Goal: Task Accomplishment & Management: Manage account settings

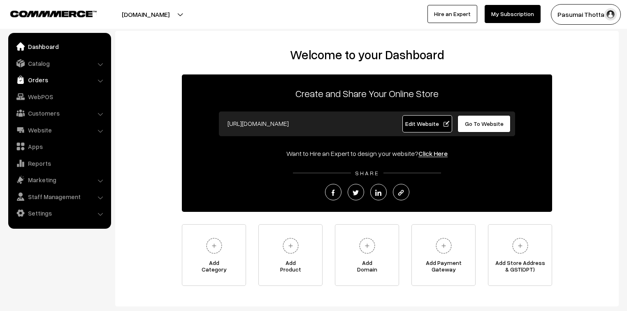
click at [40, 77] on link "Orders" at bounding box center [59, 79] width 98 height 15
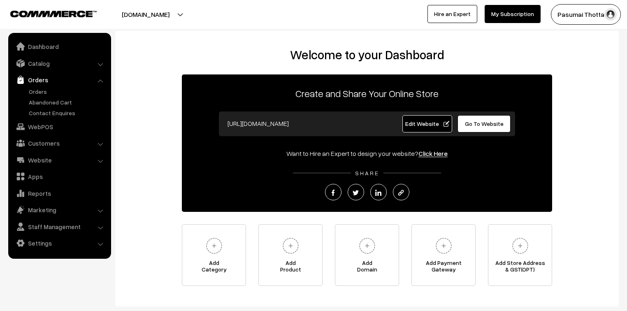
click at [39, 95] on ul "Orders" at bounding box center [59, 102] width 99 height 30
click at [39, 95] on link "Orders" at bounding box center [67, 91] width 81 height 9
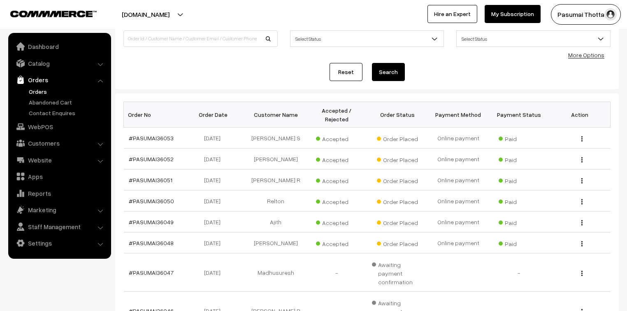
scroll to position [66, 0]
click at [593, 57] on link "More Options" at bounding box center [586, 54] width 36 height 7
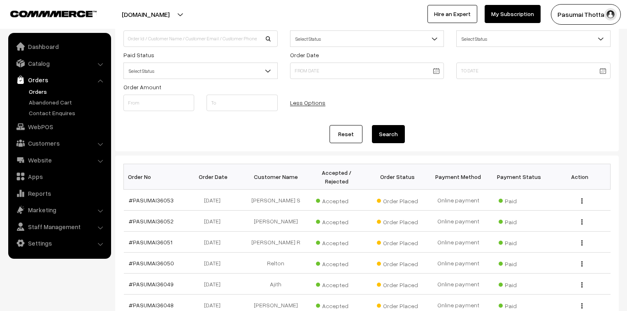
click at [182, 75] on span "Select Status" at bounding box center [200, 71] width 153 height 14
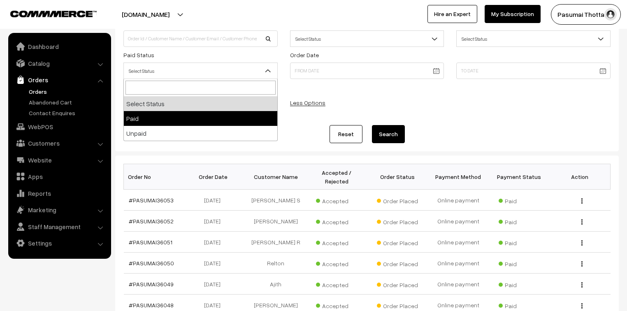
select select "1"
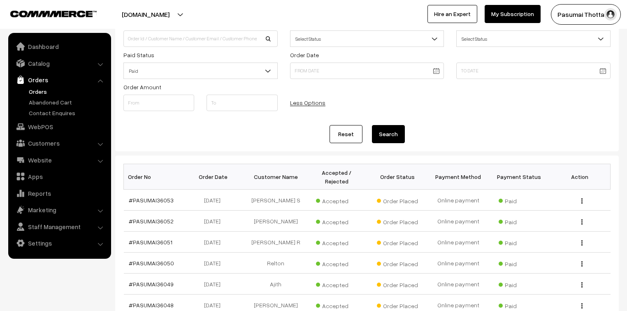
click at [382, 130] on button "Search" at bounding box center [388, 134] width 33 height 18
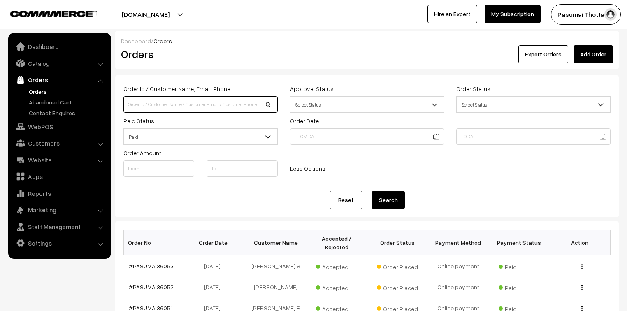
click at [159, 105] on input at bounding box center [200, 104] width 154 height 16
type input "9791850708"
click at [372, 191] on button "Search" at bounding box center [388, 200] width 33 height 18
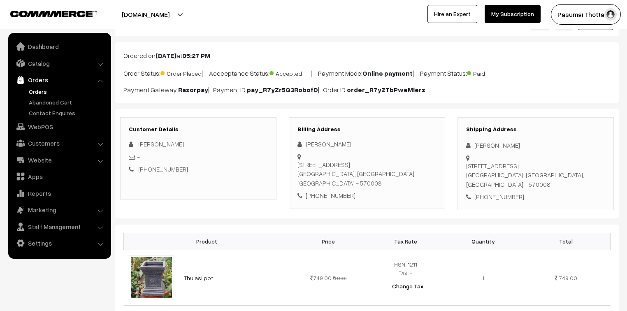
scroll to position [99, 0]
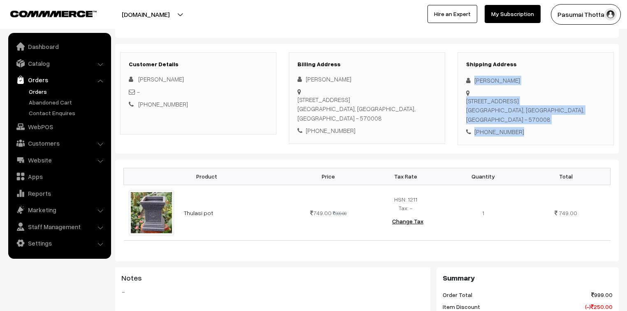
drag, startPoint x: 472, startPoint y: 81, endPoint x: 522, endPoint y: 132, distance: 71.6
click at [522, 132] on div "Shipping Address Athish Pranav 1143/91A, F5, 4th Main, 1st cross SJH Road, Vidy…" at bounding box center [536, 98] width 156 height 93
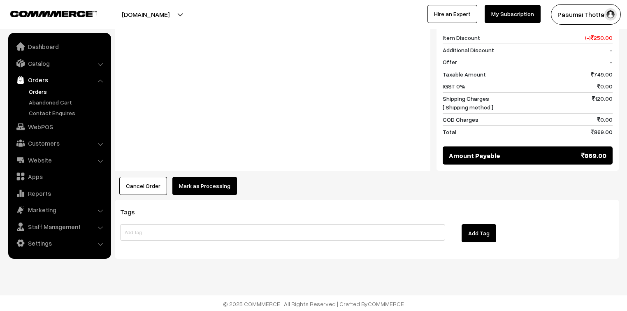
click at [222, 184] on button "Mark as Processing" at bounding box center [204, 186] width 65 height 18
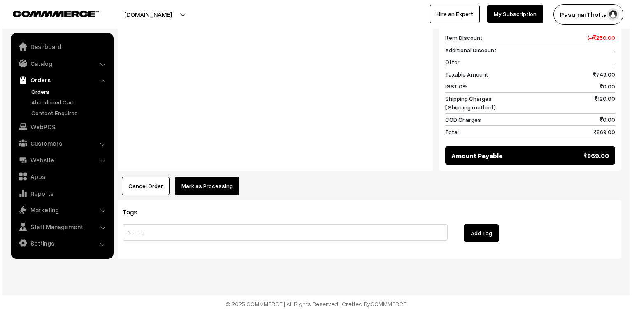
scroll to position [368, 0]
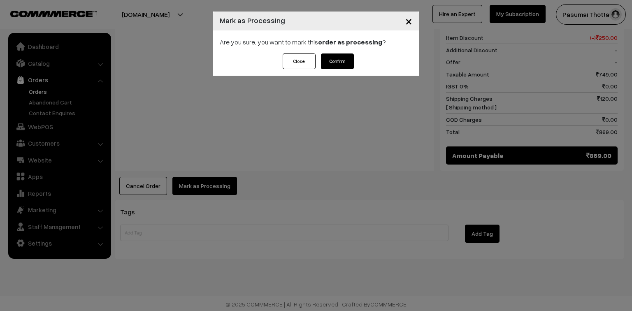
click at [339, 64] on button "Confirm" at bounding box center [337, 61] width 33 height 16
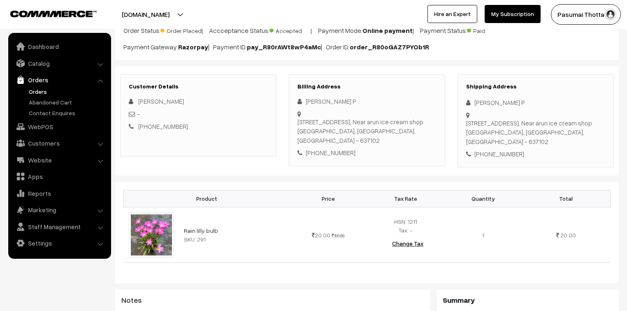
scroll to position [66, 0]
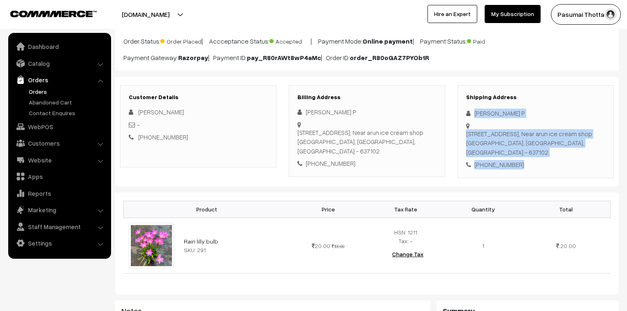
drag, startPoint x: 474, startPoint y: 112, endPoint x: 542, endPoint y: 156, distance: 80.6
click at [542, 156] on div "Shipping Address [PERSON_NAME] P [STREET_ADDRESS] [PHONE_NUMBER]" at bounding box center [536, 131] width 156 height 93
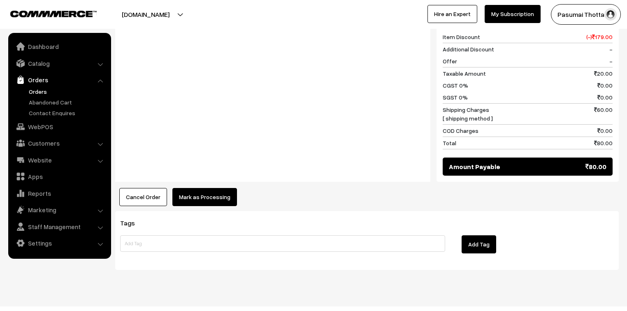
scroll to position [369, 0]
click at [202, 188] on button "Mark as Processing" at bounding box center [204, 197] width 65 height 18
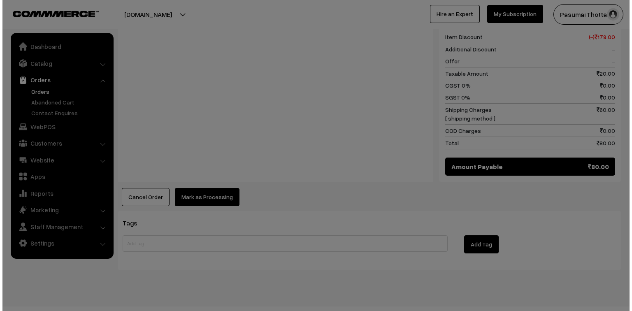
scroll to position [370, 0]
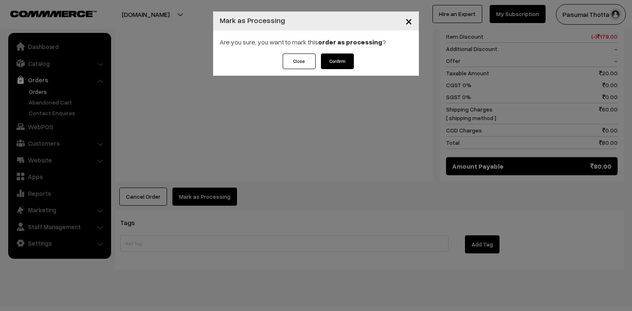
click at [340, 67] on button "Confirm" at bounding box center [337, 61] width 33 height 16
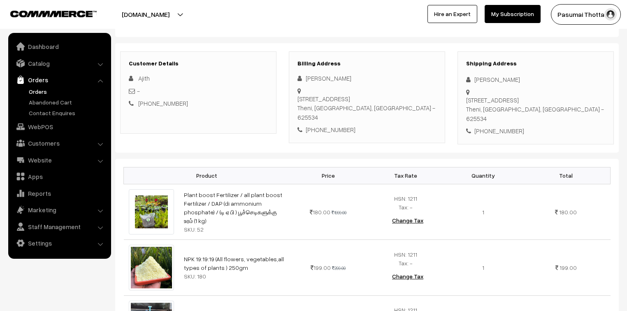
scroll to position [99, 0]
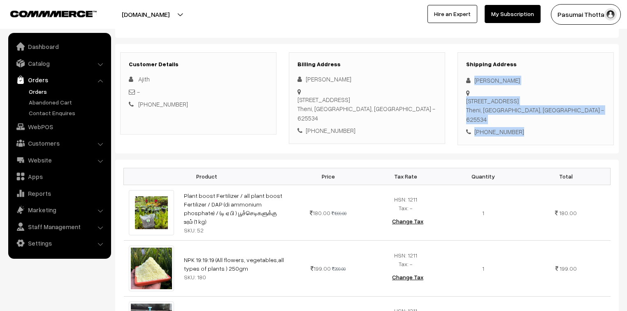
drag, startPoint x: 472, startPoint y: 82, endPoint x: 525, endPoint y: 116, distance: 62.8
click at [525, 116] on div "Shipping Address [PERSON_NAME] [STREET_ADDRESS] [PHONE_NUMBER]" at bounding box center [536, 98] width 156 height 93
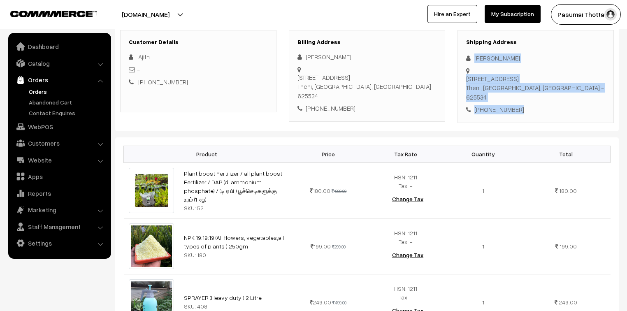
scroll to position [132, 0]
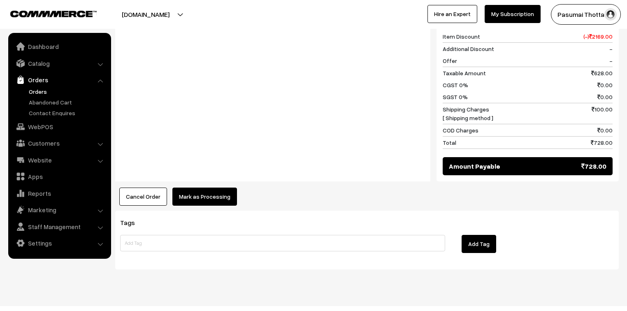
click at [192, 188] on button "Mark as Processing" at bounding box center [204, 197] width 65 height 18
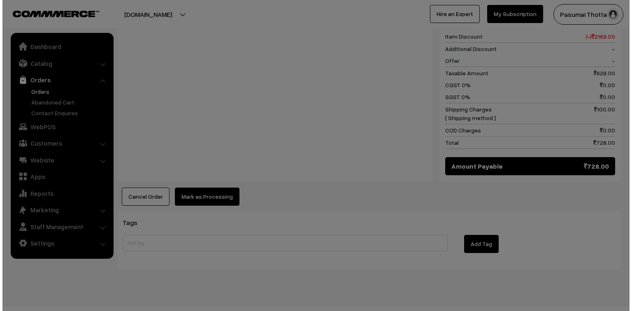
scroll to position [482, 0]
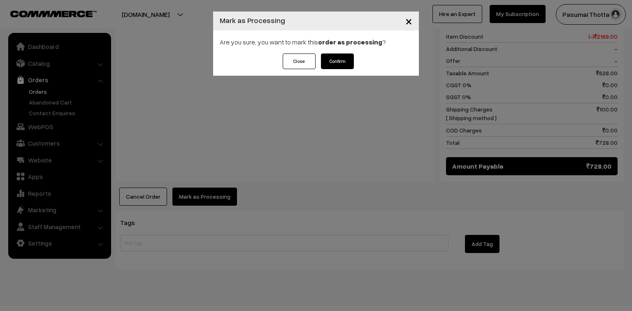
click at [345, 61] on button "Confirm" at bounding box center [337, 61] width 33 height 16
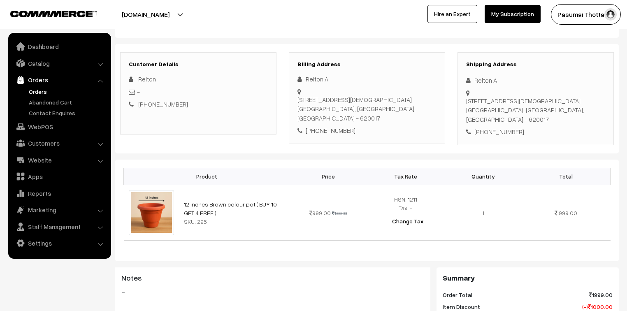
scroll to position [66, 0]
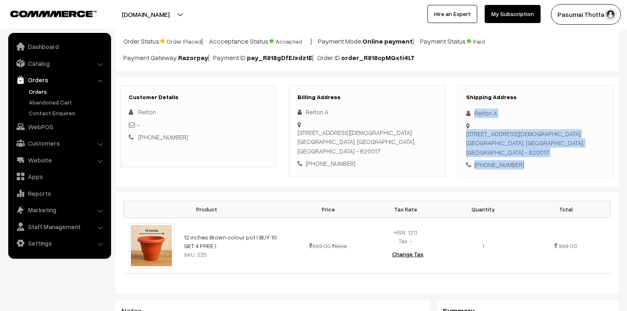
drag, startPoint x: 474, startPoint y: 114, endPoint x: 519, endPoint y: 149, distance: 57.1
click at [519, 149] on div "Shipping Address Relton A [STREET_ADDRESS][DEMOGRAPHIC_DATA] [PHONE_NUMBER]" at bounding box center [536, 131] width 156 height 93
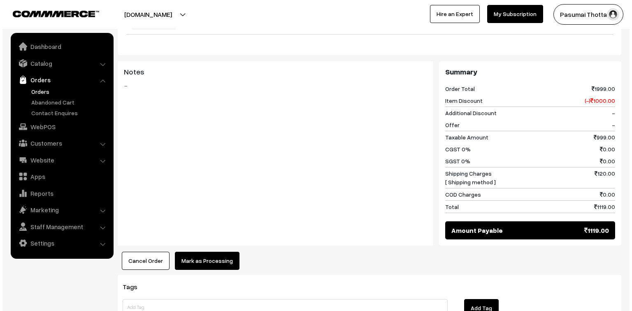
scroll to position [329, 0]
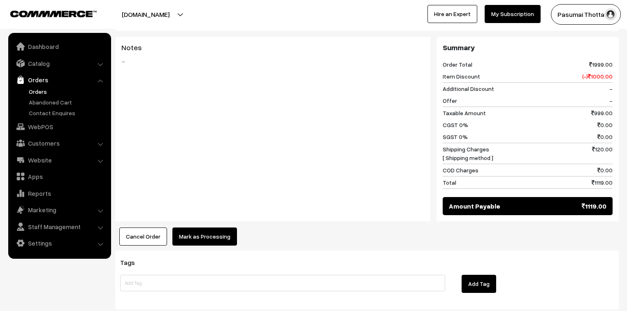
click at [189, 229] on button "Mark as Processing" at bounding box center [204, 237] width 65 height 18
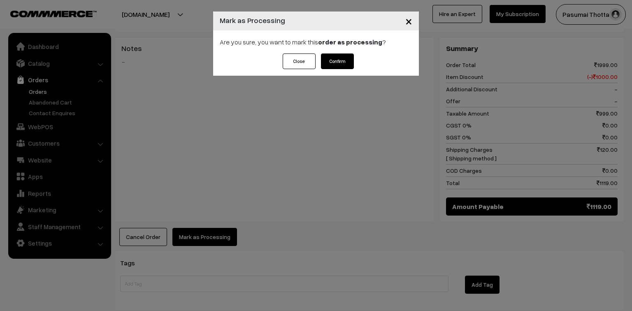
click at [336, 60] on button "Confirm" at bounding box center [337, 61] width 33 height 16
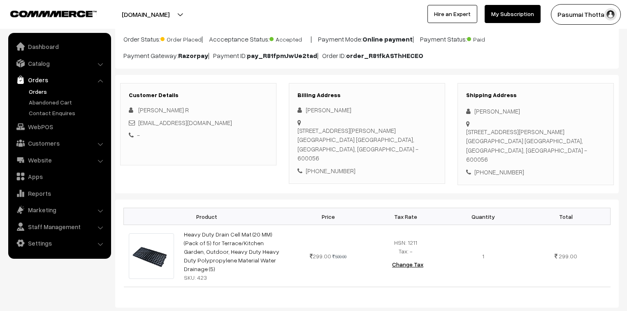
scroll to position [66, 0]
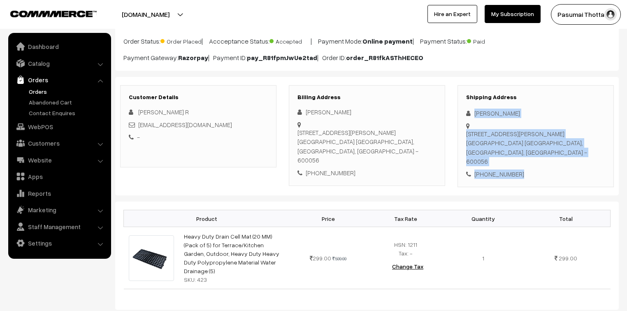
drag, startPoint x: 475, startPoint y: 116, endPoint x: 527, endPoint y: 165, distance: 71.0
click at [527, 165] on div "Shipping Address Vasu R RADHAKRISHNAN PLOT NO 109, 3RD STREET JAYALAKSHMI NAGAR…" at bounding box center [536, 136] width 156 height 102
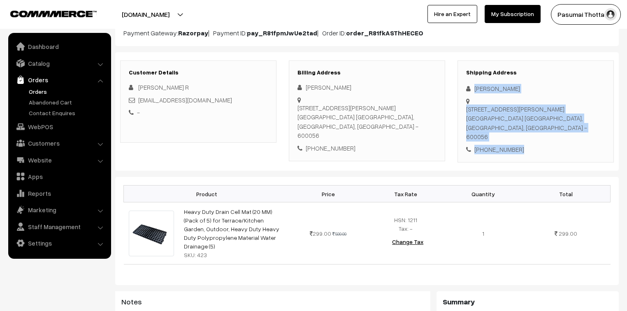
scroll to position [132, 0]
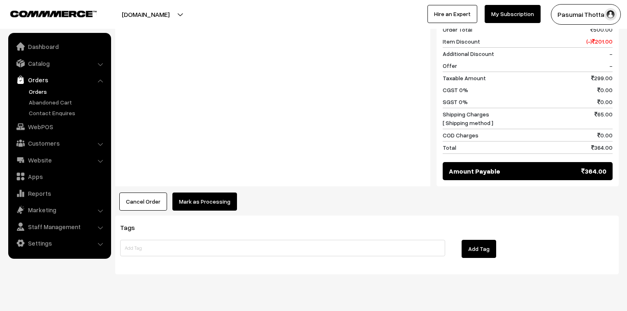
click at [209, 193] on button "Mark as Processing" at bounding box center [204, 202] width 65 height 18
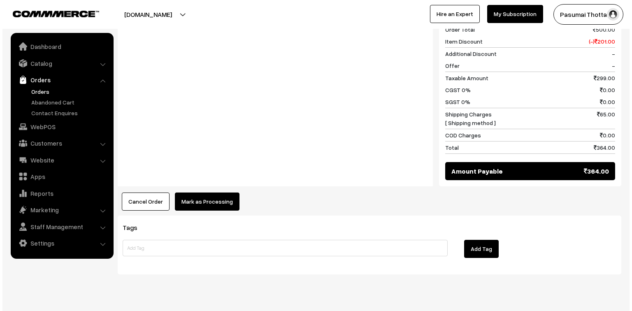
scroll to position [380, 0]
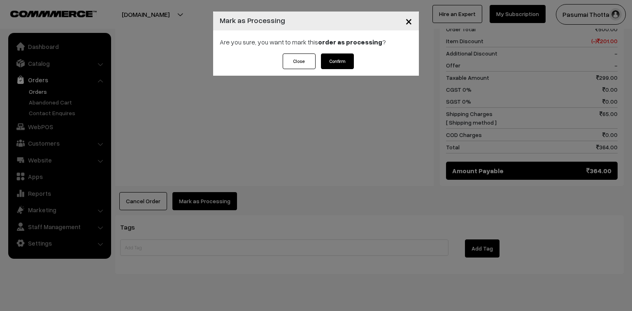
click at [347, 63] on button "Confirm" at bounding box center [337, 61] width 33 height 16
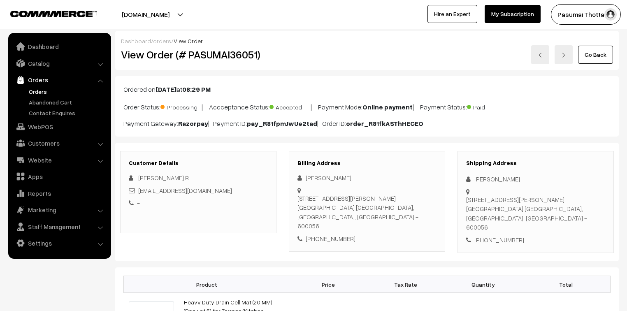
click at [435, 144] on div "Customer Details [PERSON_NAME] R [EMAIL_ADDRESS][DOMAIN_NAME] - Billing Address…" at bounding box center [367, 202] width 504 height 119
drag, startPoint x: 368, startPoint y: 154, endPoint x: 354, endPoint y: 154, distance: 13.6
click at [354, 154] on div "Billing Address Vasu R RADHAKRISHNAN PLOT NO 109, 3RD STREET JAYALAKSHMI NAGAR …" at bounding box center [367, 201] width 156 height 101
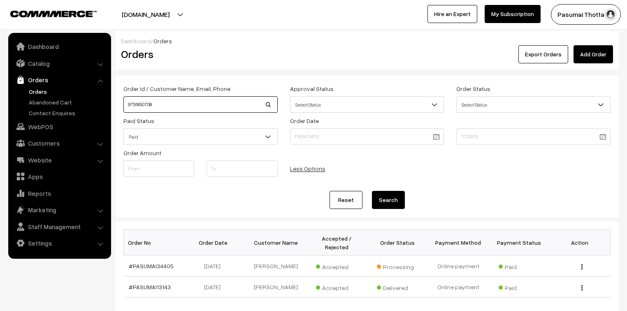
drag, startPoint x: 151, startPoint y: 277, endPoint x: 110, endPoint y: 100, distance: 181.0
click at [110, 100] on body "Thank you for showing interest. Our team will call you shortly. Close pasumaith…" at bounding box center [313, 190] width 627 height 380
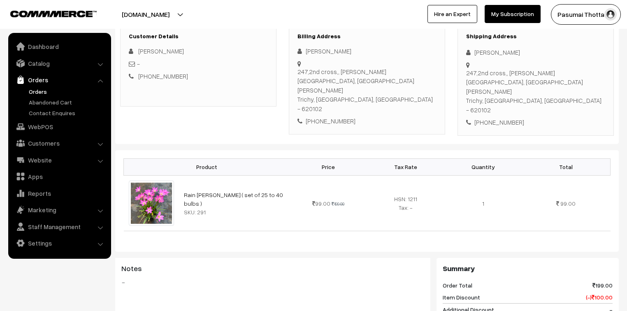
scroll to position [33, 0]
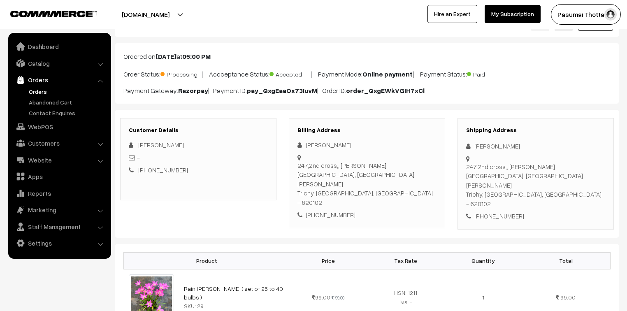
click at [293, 244] on div "Product Price Tax Rate Quantity Total Rain lilly bulb ( set of 25 to 40 bulbs )…" at bounding box center [367, 295] width 504 height 102
drag, startPoint x: 293, startPoint y: 225, endPoint x: 288, endPoint y: 241, distance: 15.9
click at [288, 244] on div "Product Price Tax Rate Quantity Total Rain lilly bulb ( set of 25 to 40 bulbs )…" at bounding box center [367, 295] width 504 height 102
click at [288, 252] on th "Product" at bounding box center [207, 260] width 166 height 17
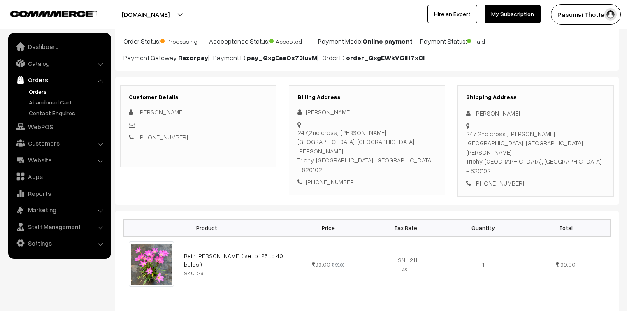
scroll to position [0, 0]
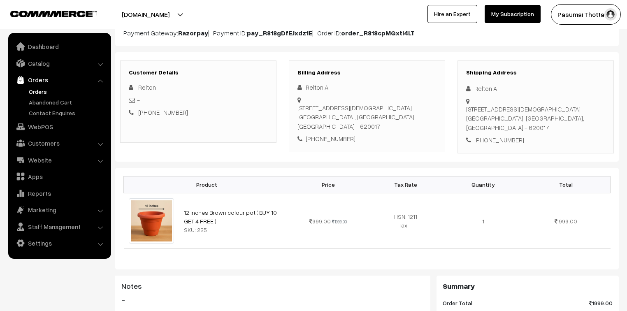
scroll to position [99, 0]
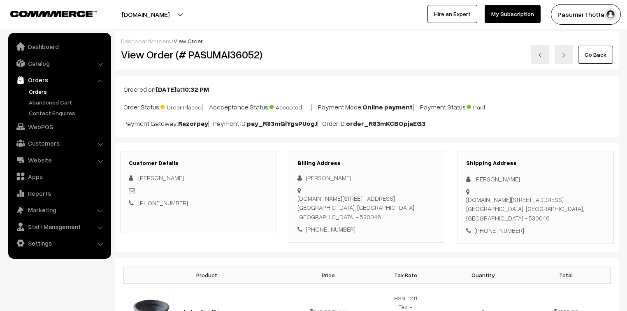
scroll to position [99, 0]
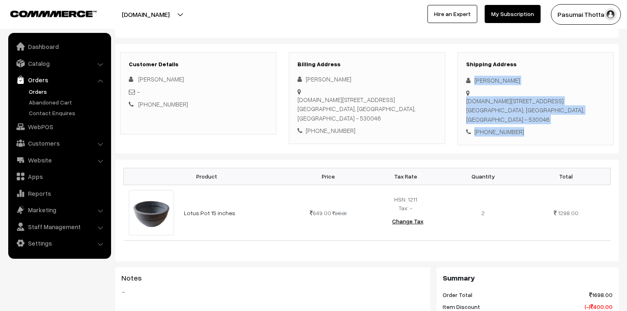
drag, startPoint x: 476, startPoint y: 81, endPoint x: 537, endPoint y: 127, distance: 76.4
click at [537, 126] on div "Shipping Address Alekhya Yeddu D.No.:2-113/9, Prasanthi Nagar, Saniwada Road, A…" at bounding box center [536, 98] width 156 height 93
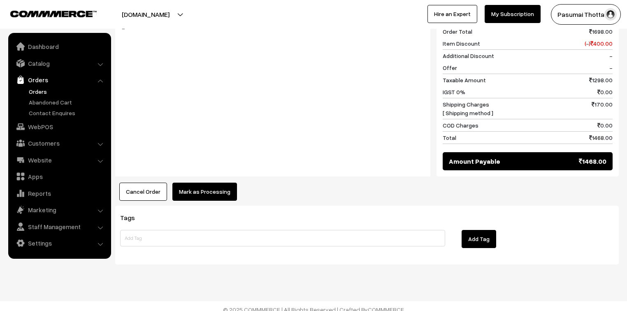
click at [211, 191] on button "Mark as Processing" at bounding box center [204, 192] width 65 height 18
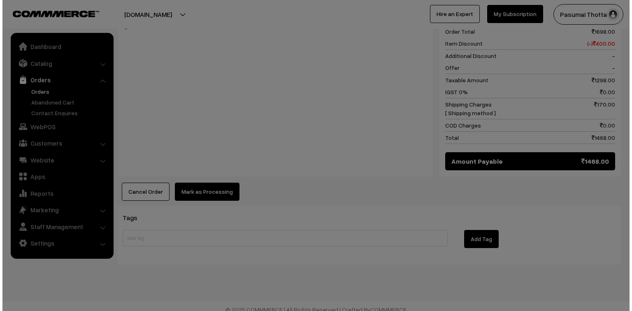
scroll to position [363, 0]
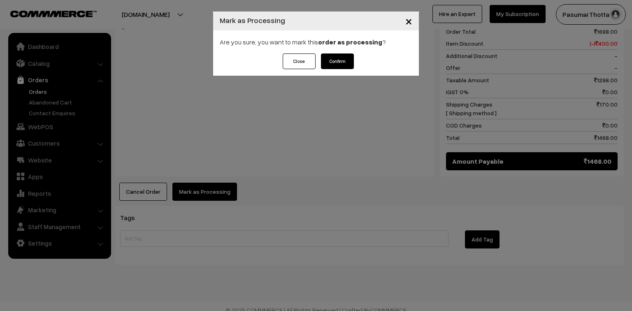
click at [332, 65] on button "Confirm" at bounding box center [337, 61] width 33 height 16
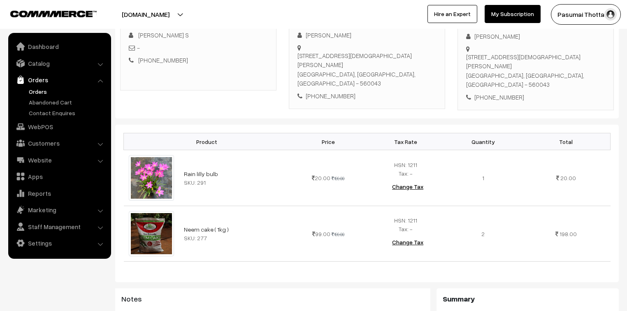
scroll to position [132, 0]
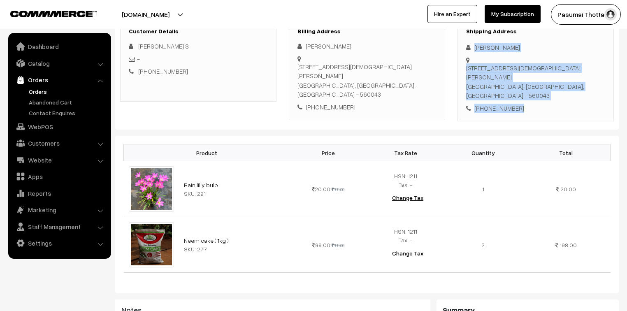
drag, startPoint x: 472, startPoint y: 47, endPoint x: 532, endPoint y: 95, distance: 76.9
click at [532, 95] on div "Shipping Address [PERSON_NAME] [STREET_ADDRESS][DEMOGRAPHIC_DATA] [PHONE_NUMBER]" at bounding box center [536, 70] width 156 height 102
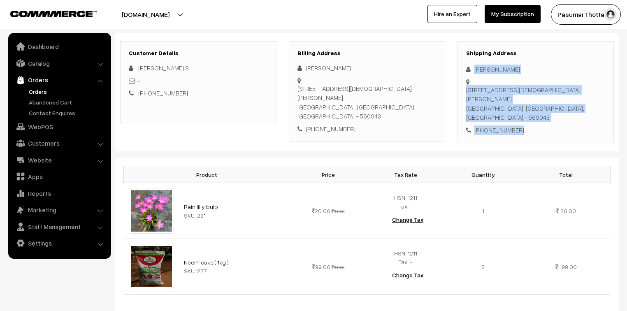
scroll to position [99, 0]
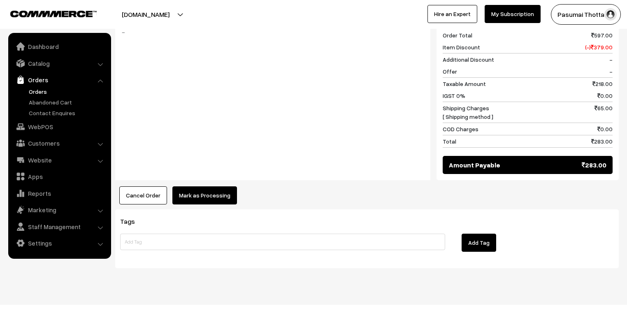
click at [215, 186] on button "Mark as Processing" at bounding box center [204, 195] width 65 height 18
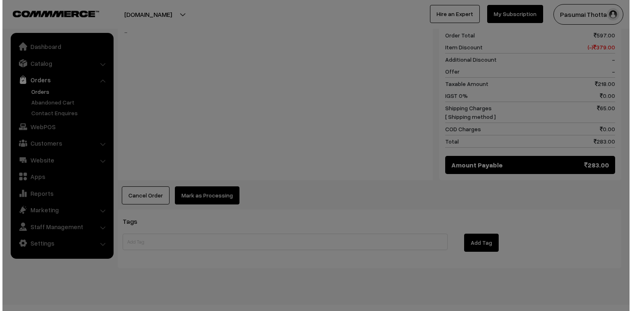
scroll to position [425, 0]
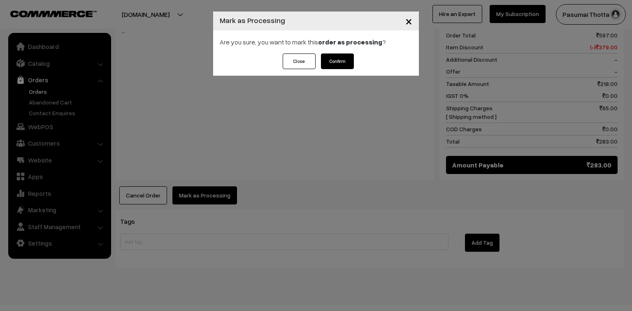
click at [336, 66] on button "Confirm" at bounding box center [337, 61] width 33 height 16
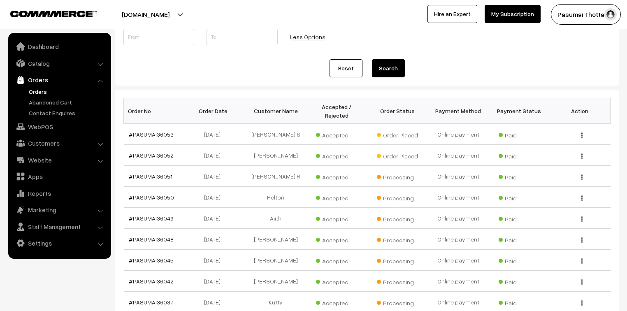
scroll to position [99, 0]
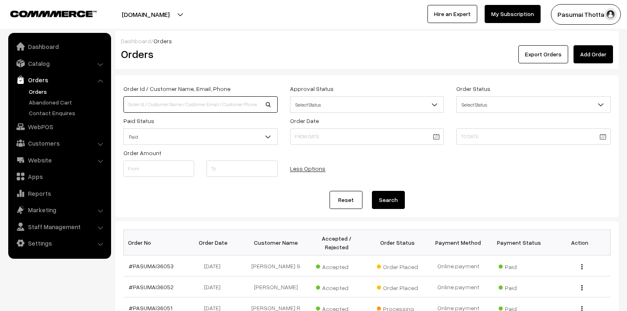
click at [146, 109] on input at bounding box center [200, 104] width 154 height 16
click at [32, 62] on link "Catalog" at bounding box center [59, 63] width 98 height 15
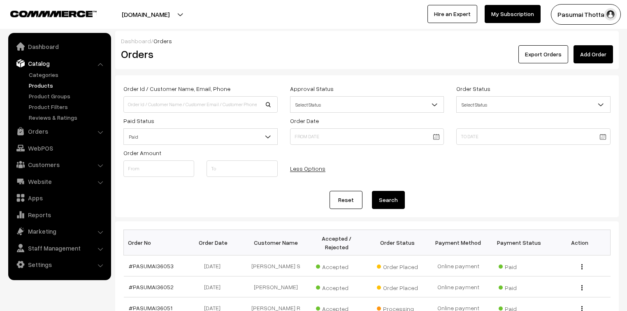
click at [38, 89] on link "Products" at bounding box center [67, 85] width 81 height 9
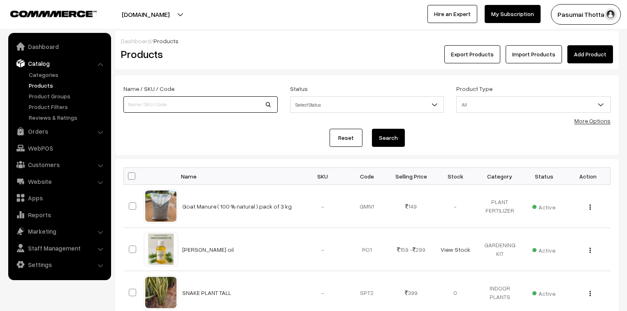
click at [189, 97] on input at bounding box center [200, 104] width 154 height 16
type input "suculent"
click at [372, 129] on button "Search" at bounding box center [388, 138] width 33 height 18
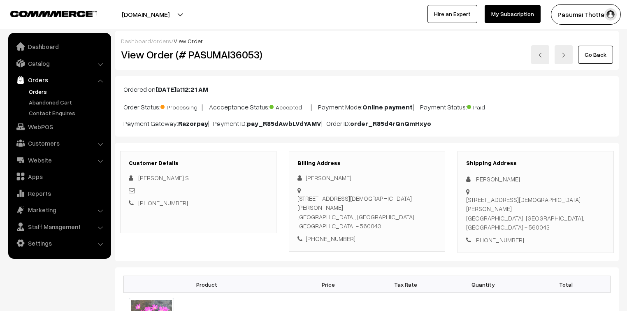
scroll to position [99, 0]
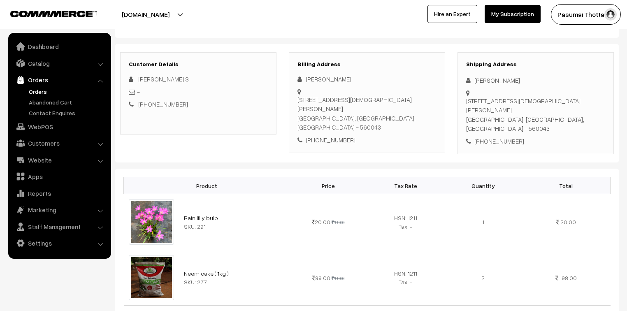
click at [41, 89] on link "Orders" at bounding box center [67, 91] width 81 height 9
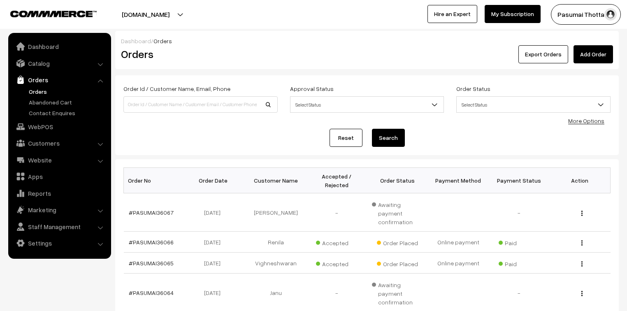
click at [594, 122] on link "More Options" at bounding box center [586, 120] width 36 height 7
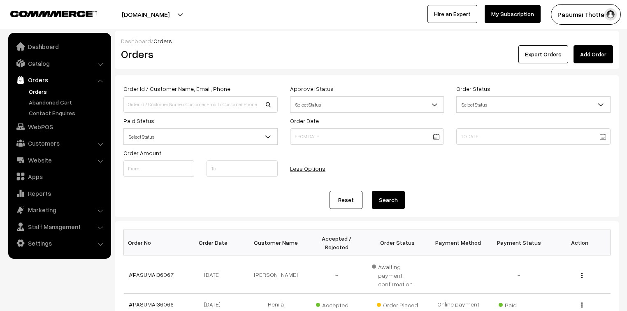
click at [180, 127] on div "Paid Status Select Status Paid Unpaid Select Status" at bounding box center [200, 130] width 167 height 29
click at [179, 134] on span "Select Status" at bounding box center [200, 137] width 153 height 14
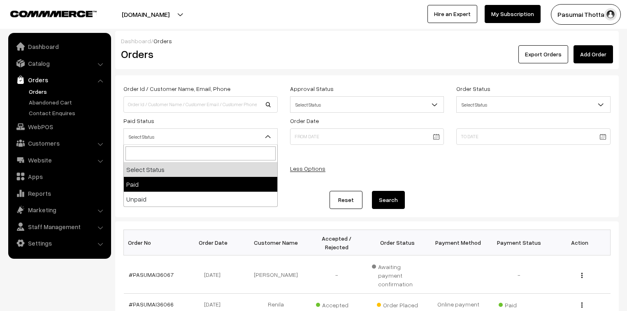
select select "1"
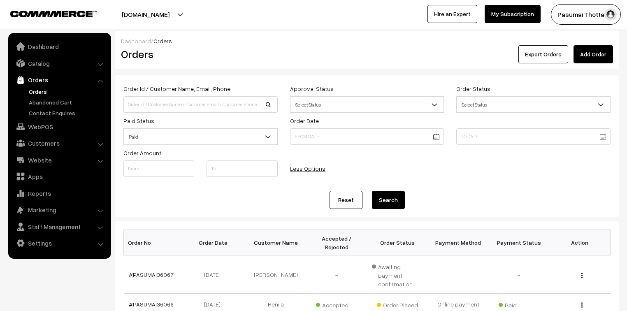
click at [395, 199] on button "Search" at bounding box center [388, 200] width 33 height 18
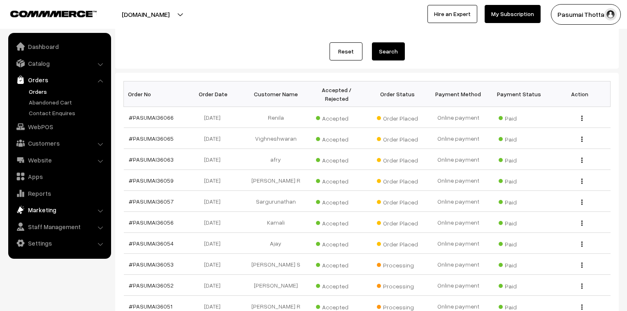
scroll to position [198, 0]
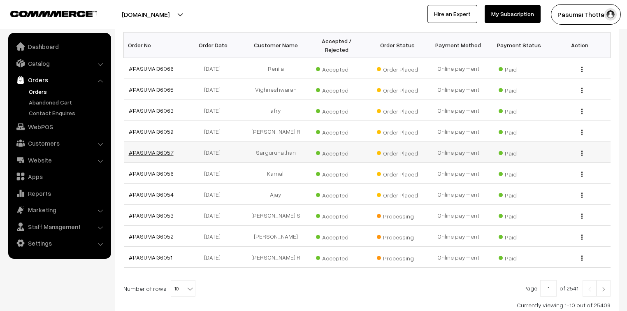
drag, startPoint x: 165, startPoint y: 139, endPoint x: 150, endPoint y: 144, distance: 15.4
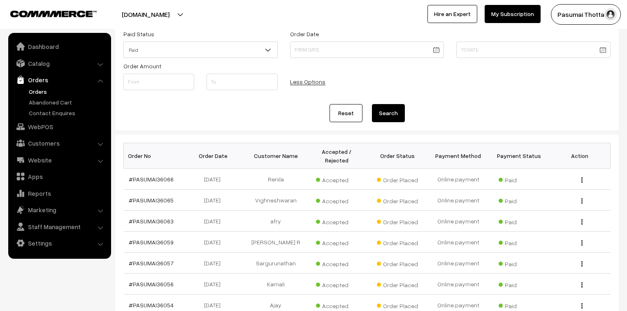
scroll to position [165, 0]
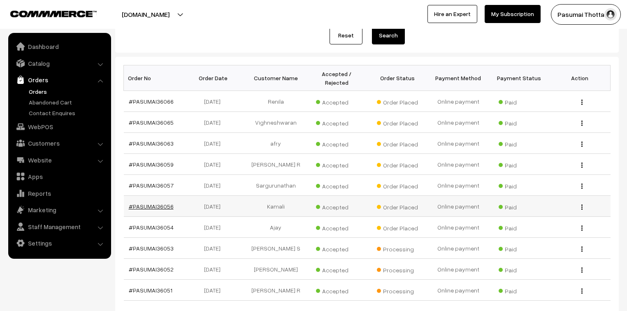
drag, startPoint x: 161, startPoint y: 193, endPoint x: 167, endPoint y: 199, distance: 8.4
drag, startPoint x: 165, startPoint y: 153, endPoint x: 174, endPoint y: 156, distance: 10.4
click at [174, 156] on td "#PASUMAI36059" at bounding box center [154, 164] width 61 height 21
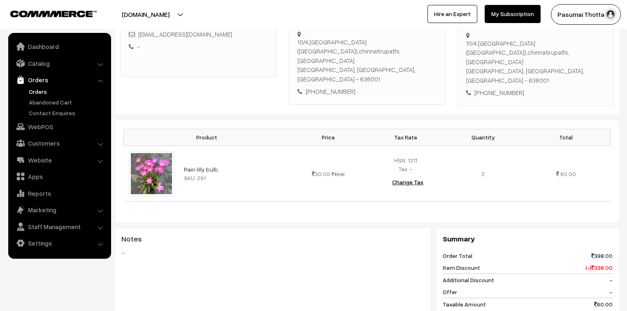
scroll to position [99, 0]
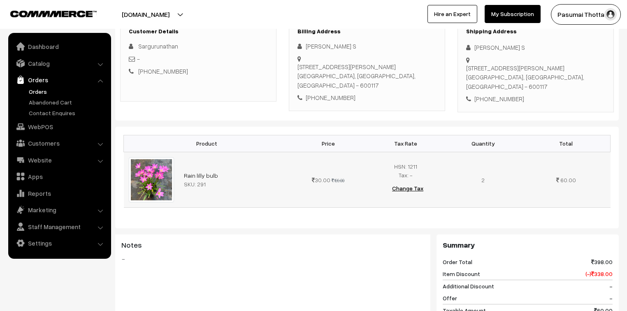
scroll to position [263, 0]
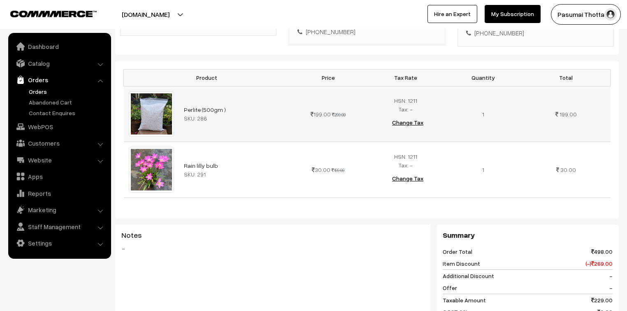
scroll to position [329, 0]
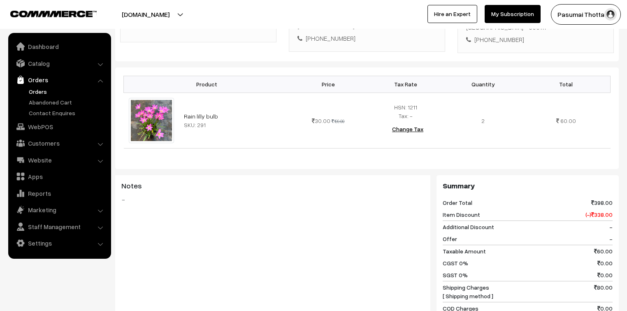
scroll to position [263, 0]
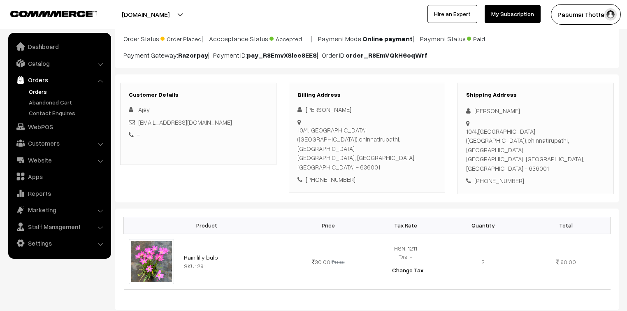
scroll to position [66, 0]
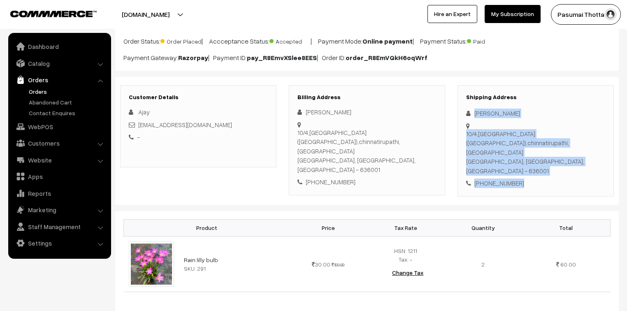
drag, startPoint x: 475, startPoint y: 112, endPoint x: 524, endPoint y: 161, distance: 69.8
click at [524, 161] on div "Shipping Address [PERSON_NAME] [STREET_ADDRESS] [PHONE_NUMBER]" at bounding box center [536, 141] width 156 height 112
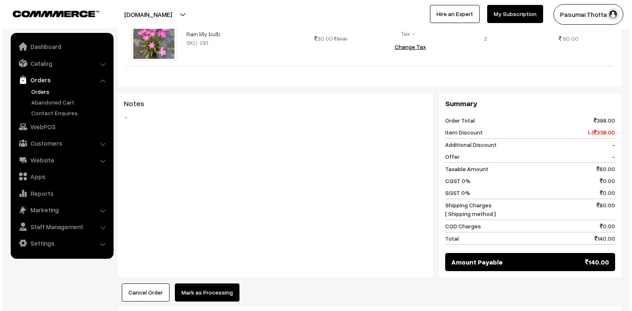
scroll to position [329, 0]
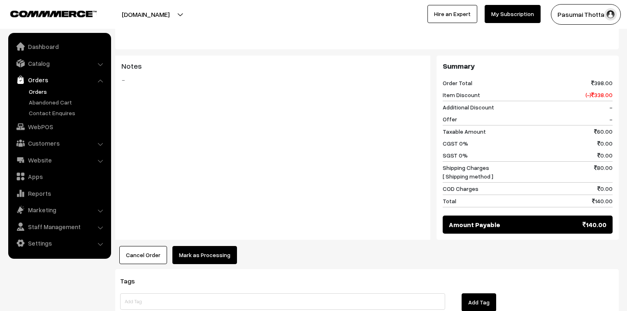
click at [222, 246] on button "Mark as Processing" at bounding box center [204, 255] width 65 height 18
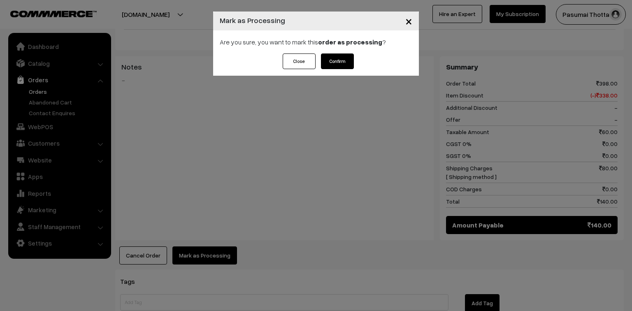
click at [332, 59] on button "Confirm" at bounding box center [337, 61] width 33 height 16
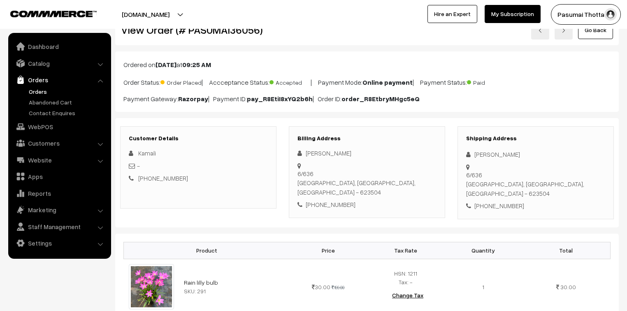
scroll to position [99, 0]
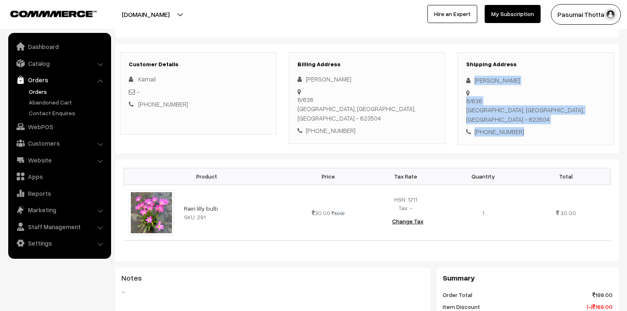
drag, startPoint x: 474, startPoint y: 80, endPoint x: 525, endPoint y: 112, distance: 60.2
click at [525, 112] on div "Shipping Address [PERSON_NAME] 6/636 [GEOGRAPHIC_DATA], [GEOGRAPHIC_DATA], [GEO…" at bounding box center [536, 98] width 156 height 93
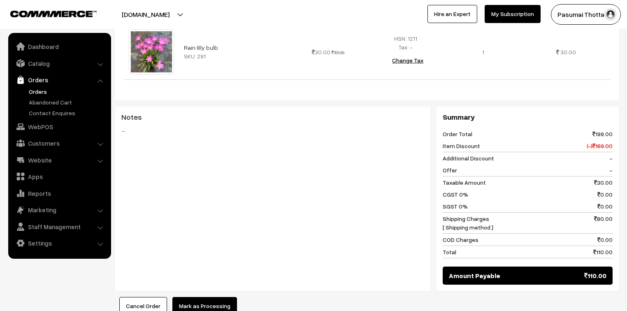
scroll to position [165, 0]
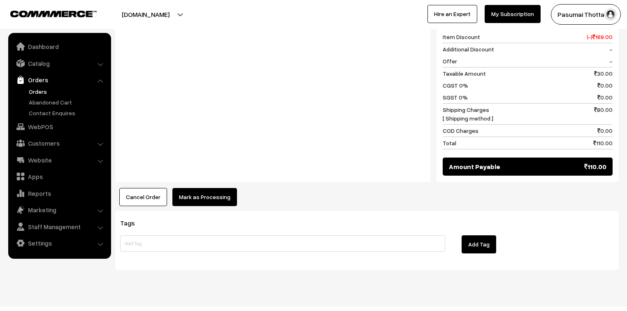
click at [218, 188] on button "Mark as Processing" at bounding box center [204, 197] width 65 height 18
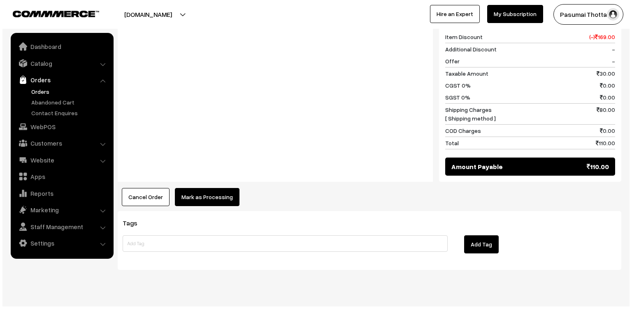
scroll to position [370, 0]
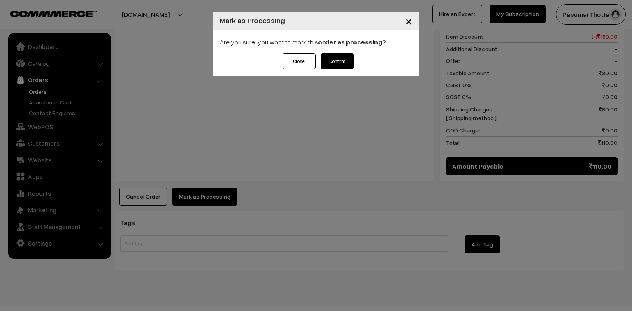
click at [335, 56] on button "Confirm" at bounding box center [337, 61] width 33 height 16
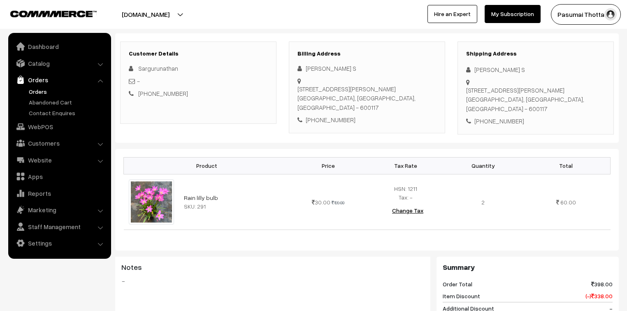
scroll to position [99, 0]
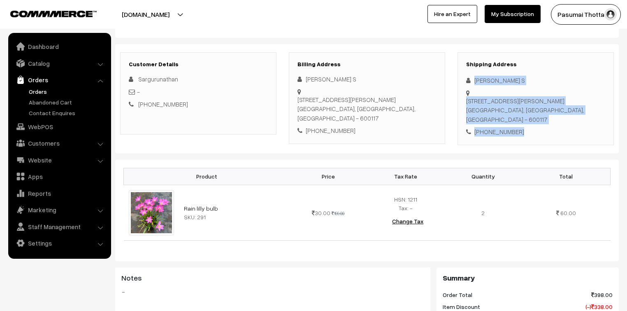
drag, startPoint x: 472, startPoint y: 80, endPoint x: 530, endPoint y: 134, distance: 78.9
click at [530, 134] on div "Shipping Address Sargurunathan S [STREET_ADDRESS][PERSON_NAME] [PHONE_NUMBER]" at bounding box center [536, 98] width 156 height 93
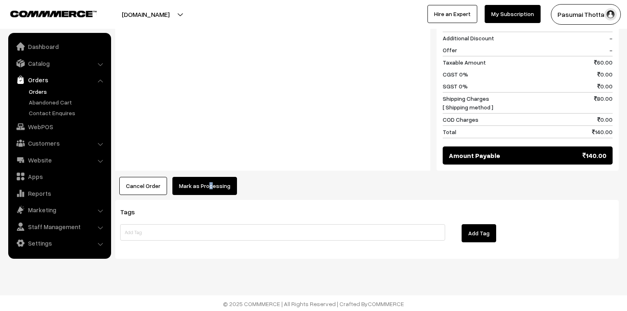
click at [209, 181] on button "Mark as Processing" at bounding box center [204, 186] width 65 height 18
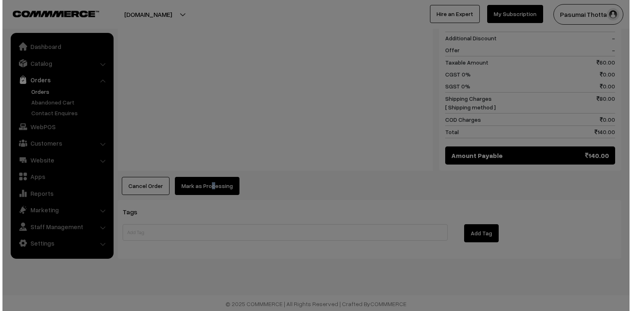
scroll to position [380, 0]
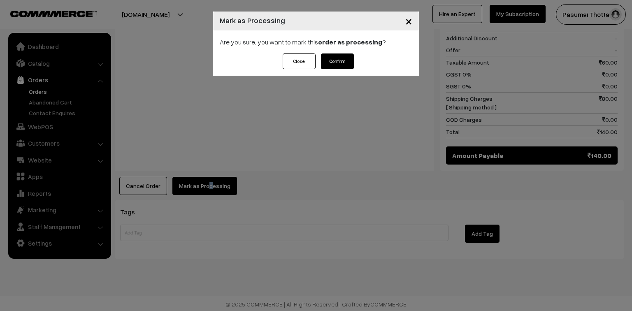
click at [338, 56] on button "Confirm" at bounding box center [337, 61] width 33 height 16
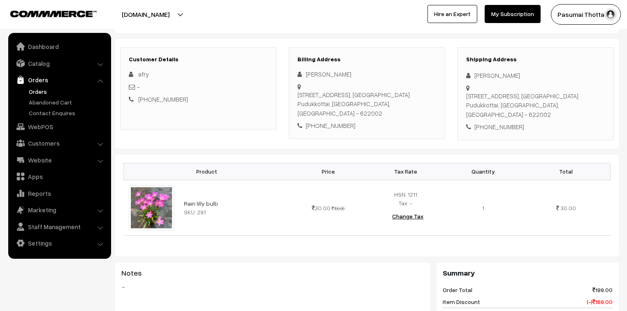
scroll to position [66, 0]
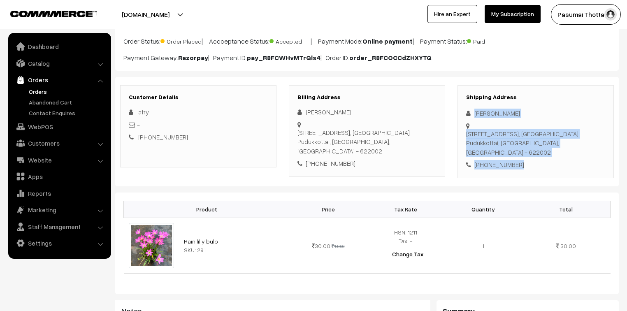
drag, startPoint x: 473, startPoint y: 114, endPoint x: 526, endPoint y: 145, distance: 62.0
click at [526, 145] on div "Shipping Address [PERSON_NAME] [STREET_ADDRESS] [PHONE_NUMBER]" at bounding box center [536, 131] width 156 height 93
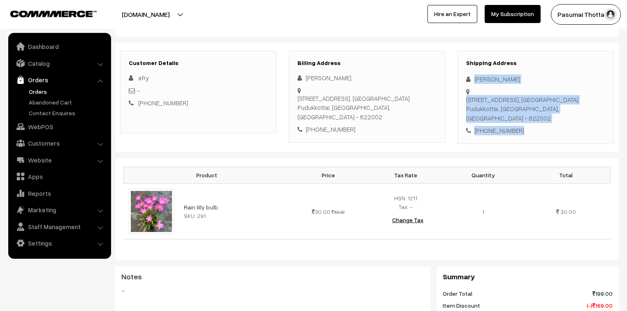
scroll to position [99, 0]
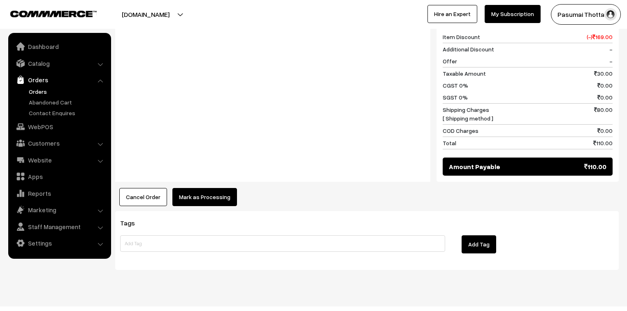
click at [203, 188] on button "Mark as Processing" at bounding box center [204, 197] width 65 height 18
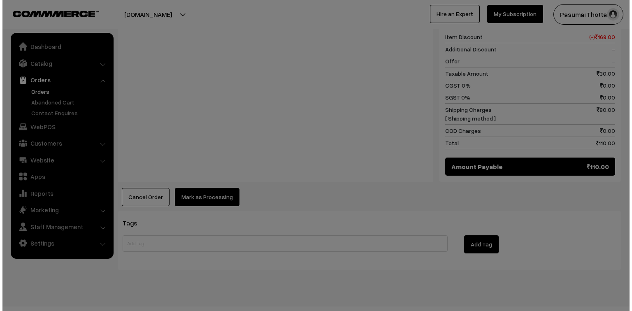
scroll to position [370, 0]
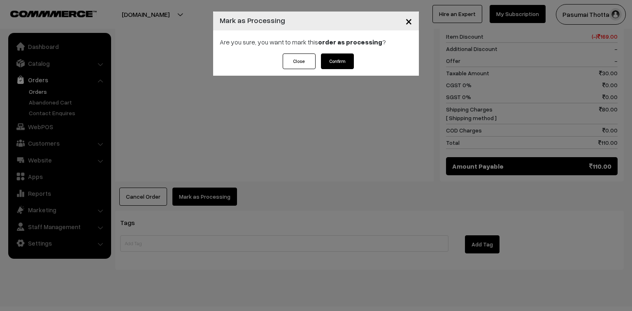
click at [338, 60] on button "Confirm" at bounding box center [337, 61] width 33 height 16
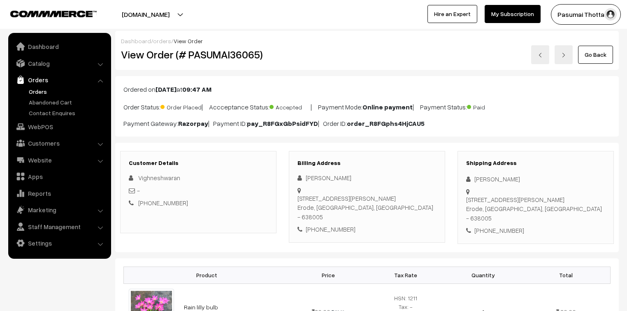
scroll to position [66, 0]
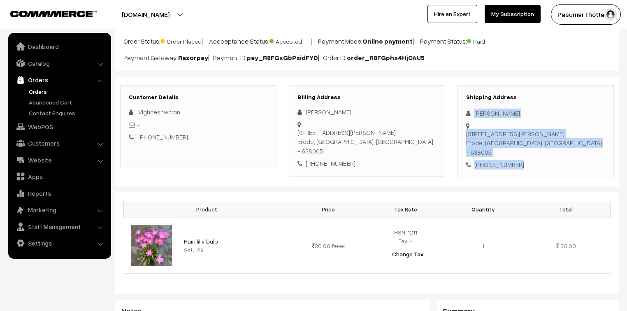
drag, startPoint x: 472, startPoint y: 114, endPoint x: 521, endPoint y: 164, distance: 70.4
click at [521, 164] on div "Shipping Address Vignesh waran 1/8, kaliyamman kovil street, bhavani main roda,…" at bounding box center [536, 131] width 156 height 93
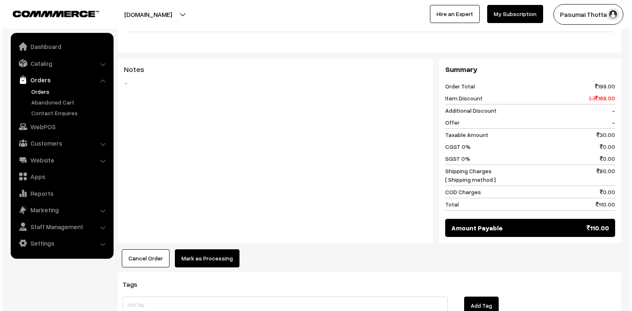
scroll to position [329, 0]
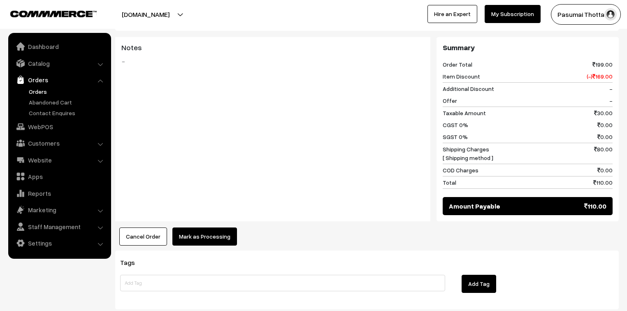
click at [190, 236] on button "Mark as Processing" at bounding box center [204, 237] width 65 height 18
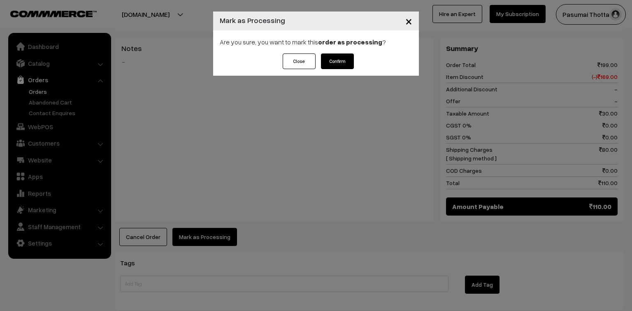
click at [350, 62] on button "Confirm" at bounding box center [337, 61] width 33 height 16
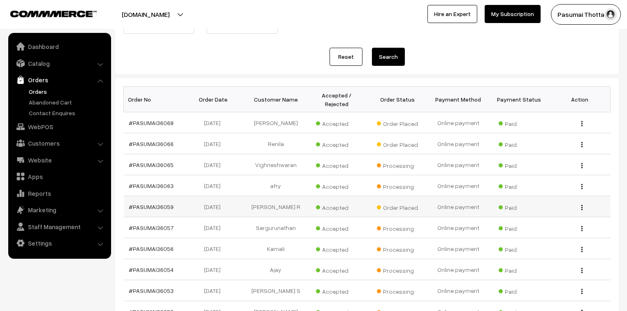
scroll to position [132, 0]
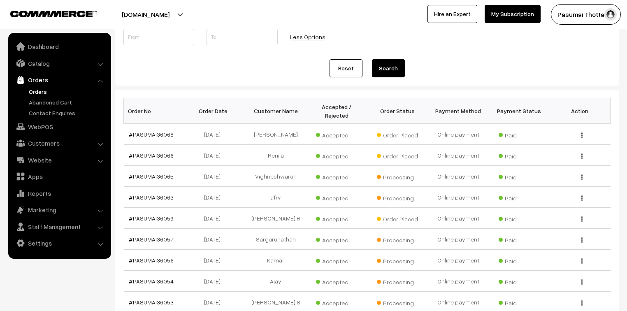
click at [129, 131] on link "#PASUMAI36068" at bounding box center [151, 134] width 45 height 7
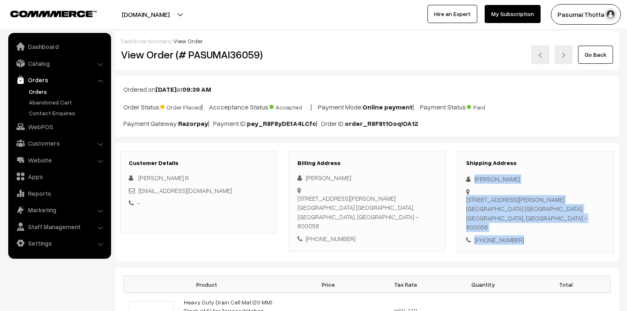
drag, startPoint x: 476, startPoint y: 181, endPoint x: 522, endPoint y: 230, distance: 67.8
click at [522, 230] on div "Shipping Address [PERSON_NAME] [STREET_ADDRESS][PERSON_NAME] [PHONE_NUMBER]" at bounding box center [536, 202] width 156 height 102
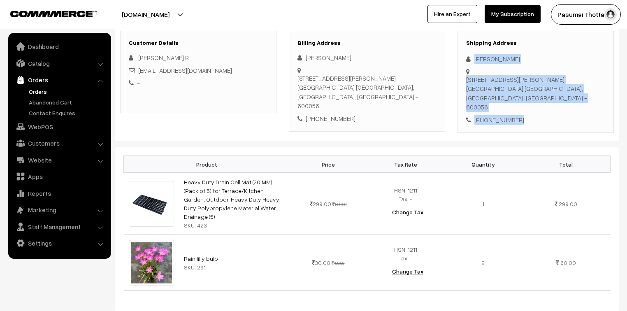
scroll to position [132, 0]
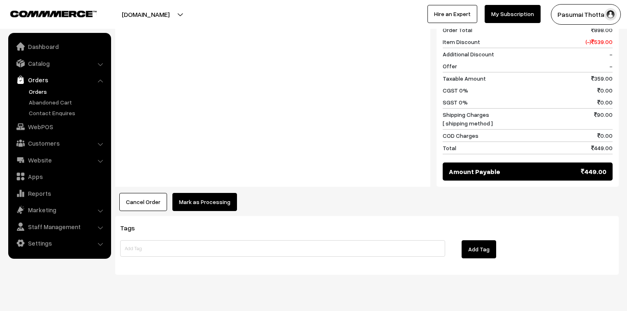
click at [208, 193] on button "Mark as Processing" at bounding box center [204, 202] width 65 height 18
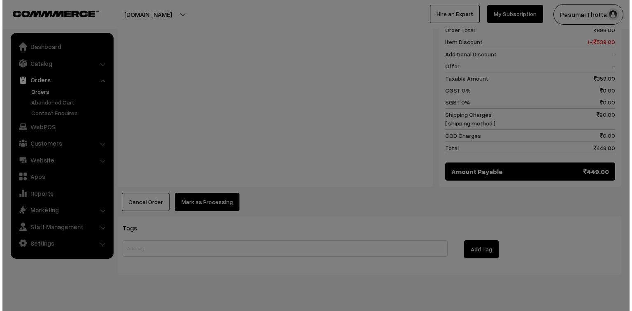
scroll to position [436, 0]
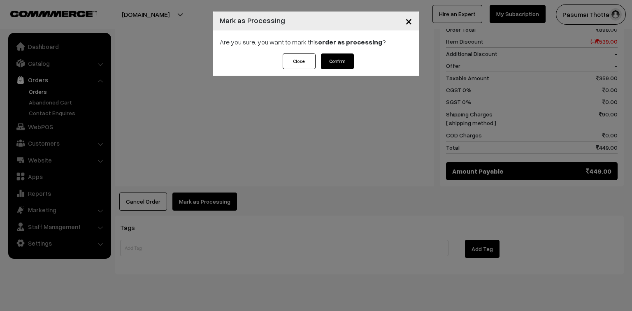
click at [344, 63] on button "Confirm" at bounding box center [337, 61] width 33 height 16
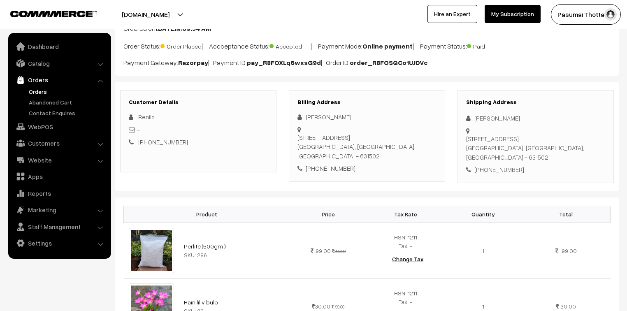
scroll to position [33, 0]
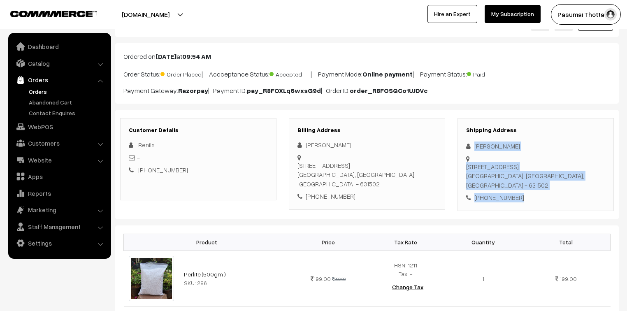
drag, startPoint x: 472, startPoint y: 146, endPoint x: 535, endPoint y: 206, distance: 86.2
click at [535, 206] on div "Shipping Address [PERSON_NAME] [STREET_ADDRESS] [PHONE_NUMBER]" at bounding box center [536, 164] width 156 height 93
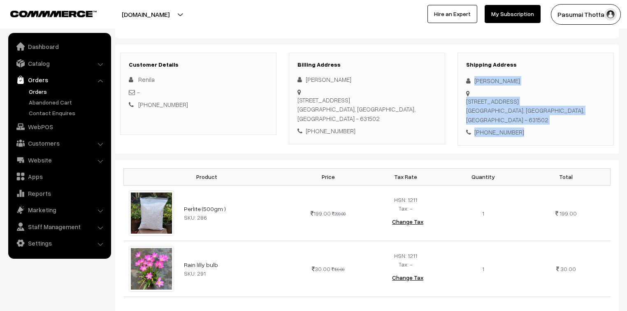
scroll to position [99, 0]
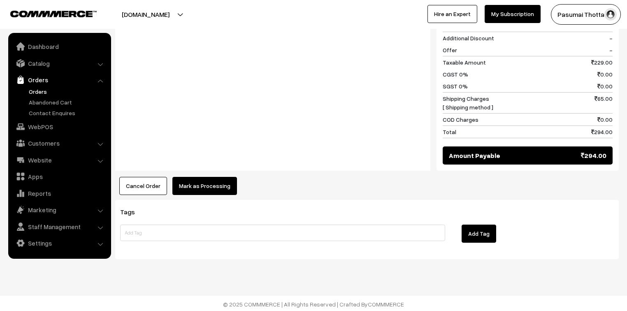
click at [193, 184] on button "Mark as Processing" at bounding box center [204, 186] width 65 height 18
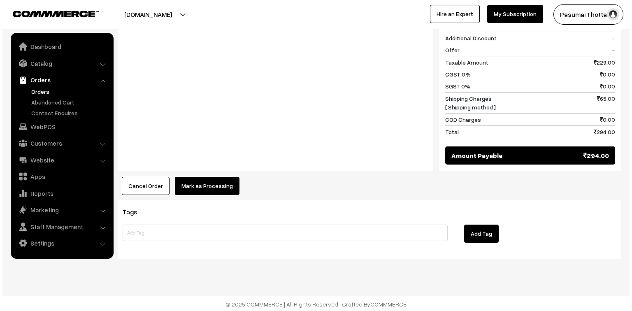
scroll to position [436, 0]
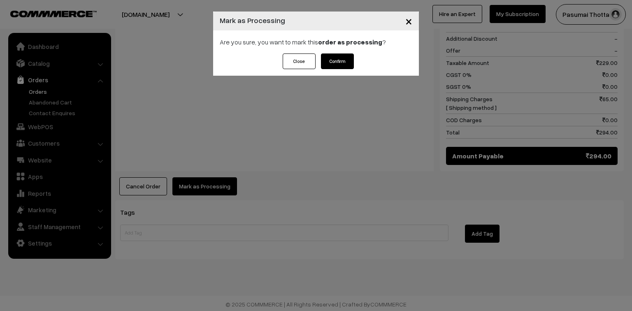
click at [332, 66] on button "Confirm" at bounding box center [337, 61] width 33 height 16
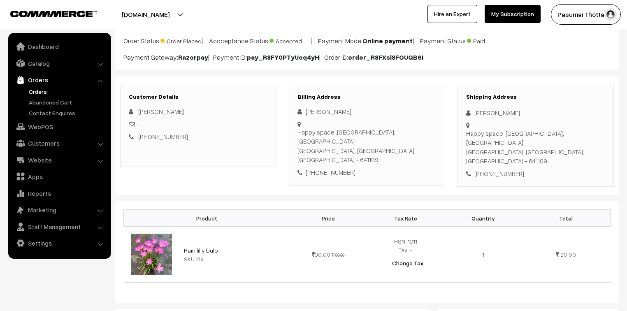
scroll to position [66, 0]
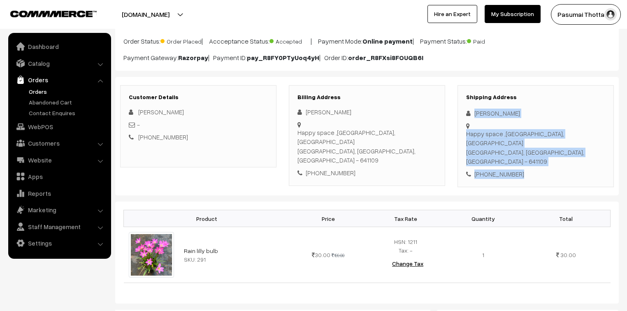
drag, startPoint x: 475, startPoint y: 114, endPoint x: 525, endPoint y: 163, distance: 69.8
click at [525, 163] on div "Shipping Address Asmitha Siva Happy space ,Near gov girls higher secondary scho…" at bounding box center [536, 136] width 156 height 102
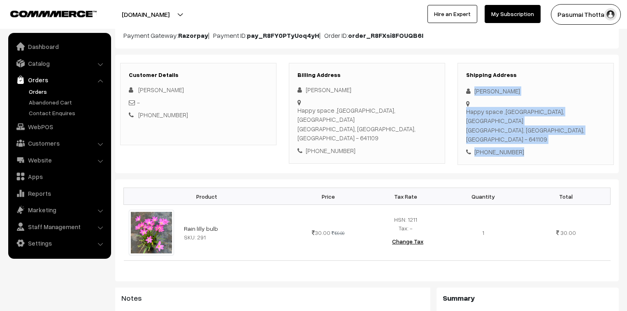
scroll to position [99, 0]
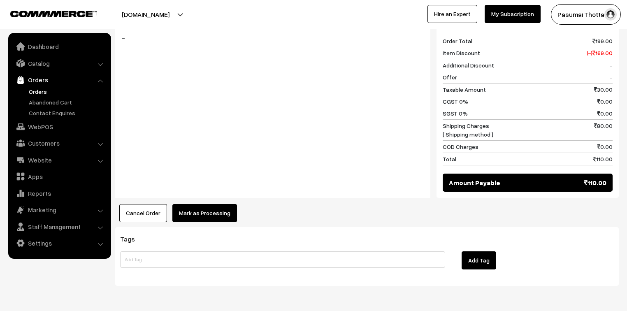
click at [220, 205] on button "Mark as Processing" at bounding box center [204, 213] width 65 height 18
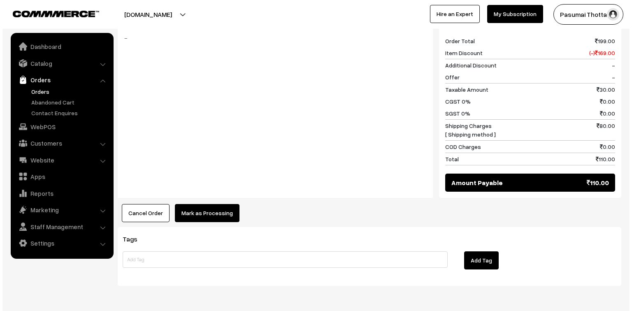
scroll to position [363, 0]
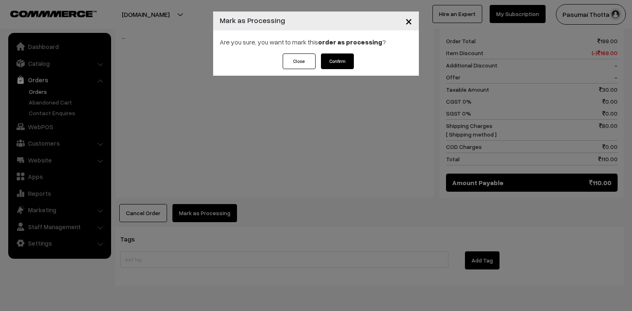
click at [335, 63] on button "Confirm" at bounding box center [337, 61] width 33 height 16
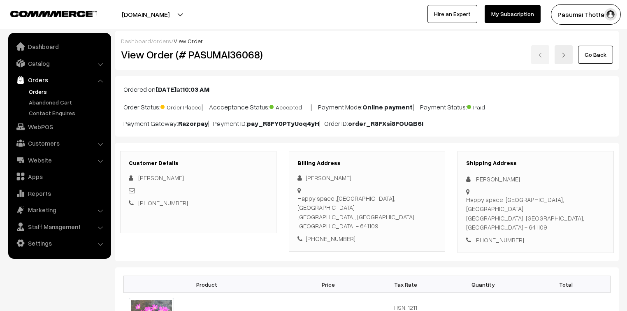
click at [302, 10] on div at bounding box center [154, 14] width 305 height 21
click at [317, 59] on div "Go Back" at bounding box center [451, 54] width 324 height 19
click at [31, 87] on link "Orders" at bounding box center [67, 91] width 81 height 9
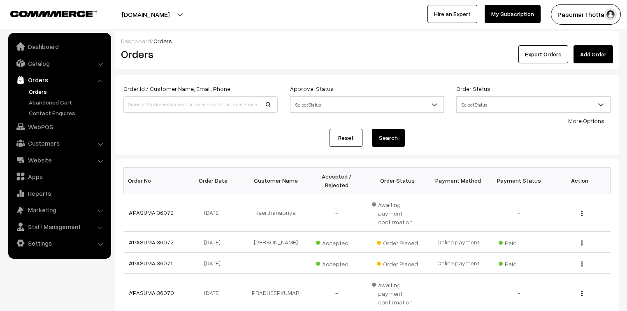
click at [583, 123] on link "More Options" at bounding box center [586, 120] width 36 height 7
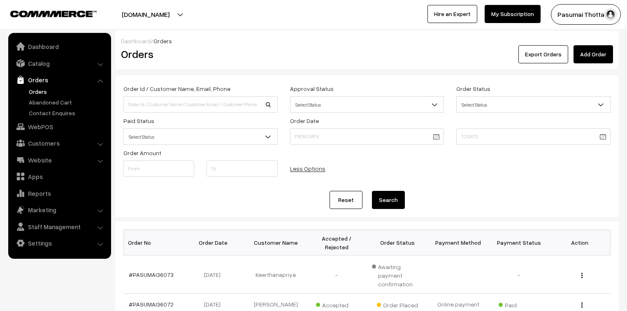
click at [189, 135] on span "Select Status" at bounding box center [200, 137] width 153 height 14
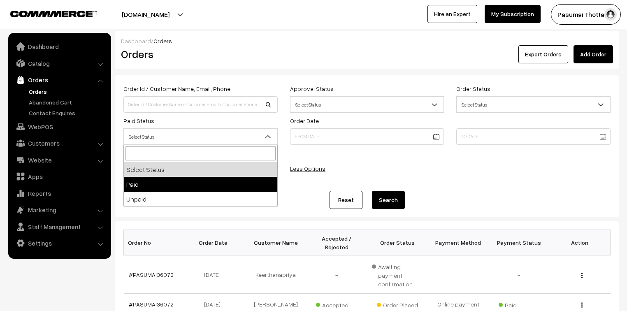
select select "1"
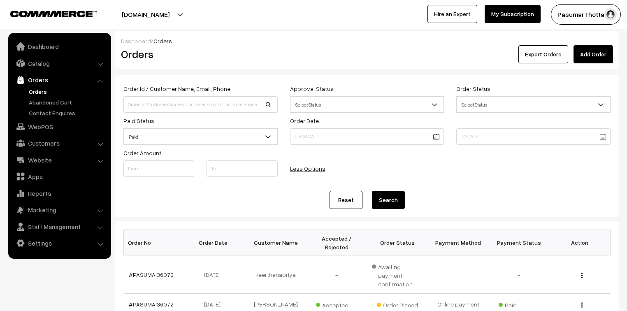
click at [401, 205] on button "Search" at bounding box center [388, 200] width 33 height 18
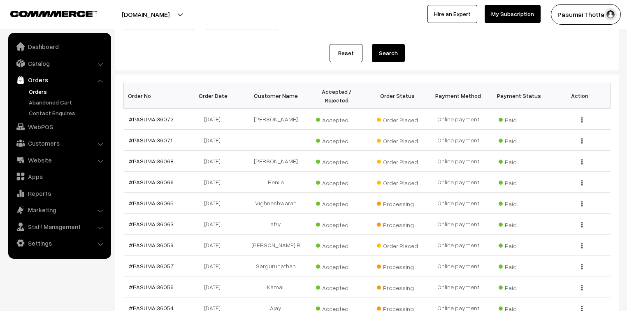
scroll to position [165, 0]
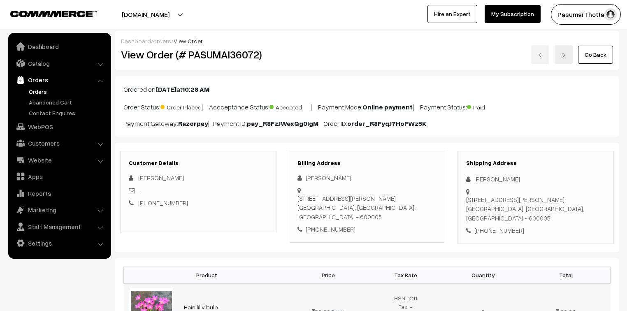
scroll to position [99, 0]
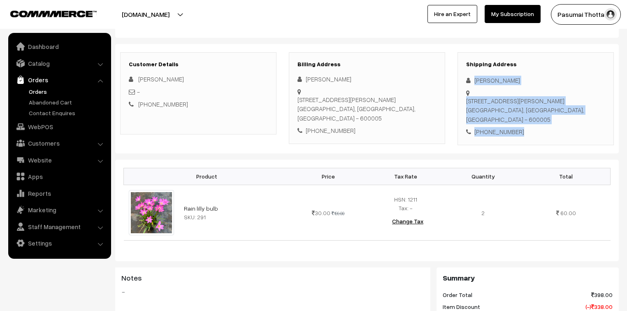
drag, startPoint x: 474, startPoint y: 80, endPoint x: 538, endPoint y: 128, distance: 79.7
click at [538, 128] on div "Shipping Address [PERSON_NAME] [STREET_ADDRESS][PERSON_NAME] [PHONE_NUMBER]" at bounding box center [536, 98] width 156 height 93
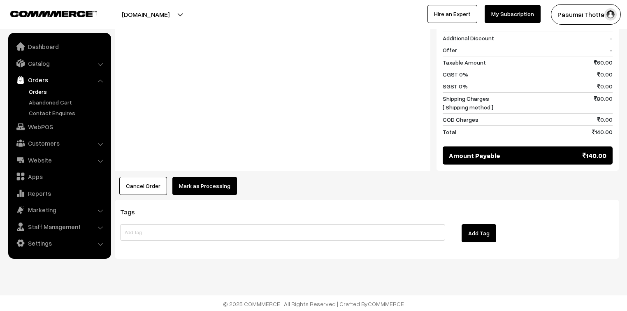
click at [203, 184] on button "Mark as Processing" at bounding box center [204, 186] width 65 height 18
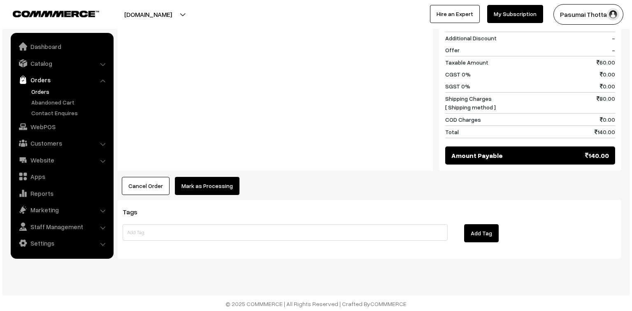
scroll to position [380, 0]
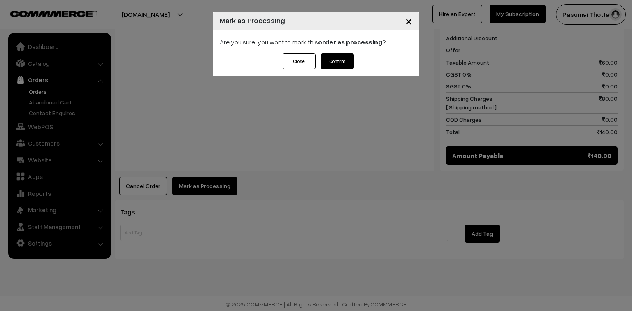
click at [352, 60] on button "Confirm" at bounding box center [337, 61] width 33 height 16
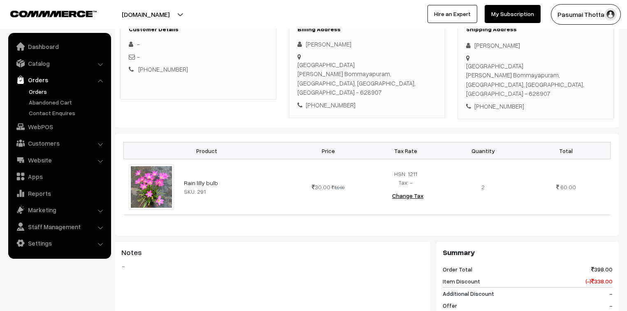
scroll to position [99, 0]
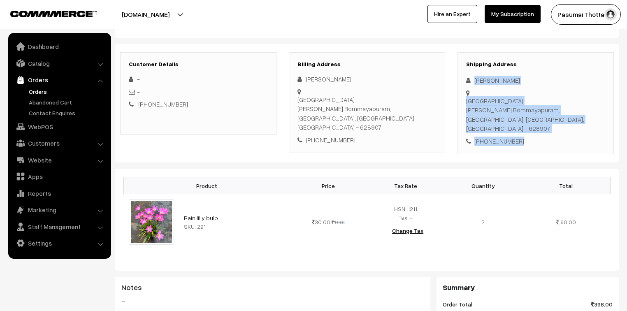
drag, startPoint x: 475, startPoint y: 81, endPoint x: 527, endPoint y: 137, distance: 76.9
click at [527, 137] on div "Shipping Address Akilan V Main road Ayan Bommayapuram, Vilatikulam, Tamil Nadu,…" at bounding box center [536, 103] width 156 height 102
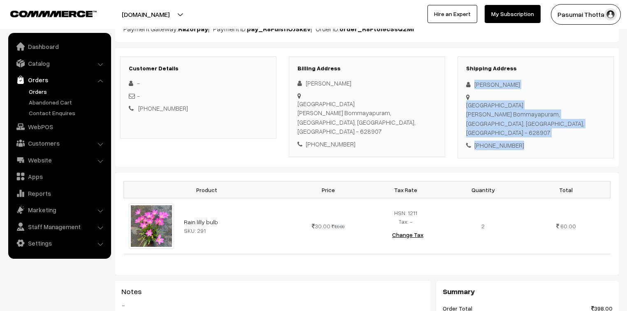
scroll to position [66, 0]
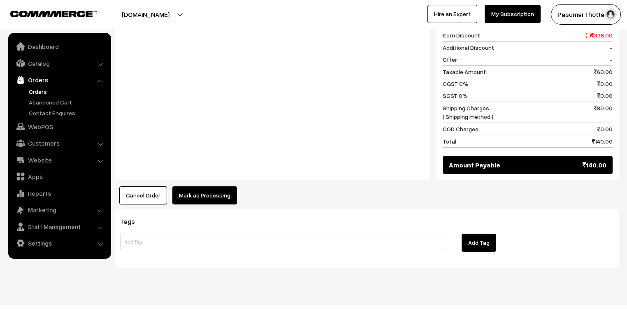
click at [209, 188] on button "Mark as Processing" at bounding box center [204, 195] width 65 height 18
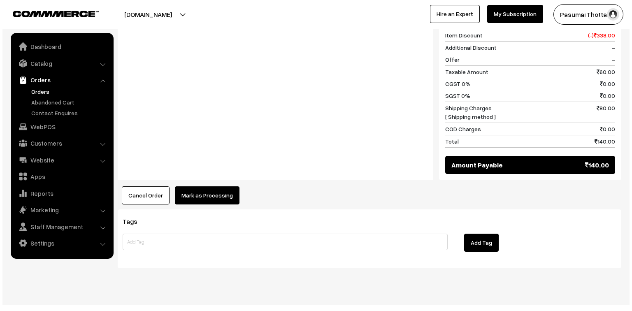
scroll to position [380, 0]
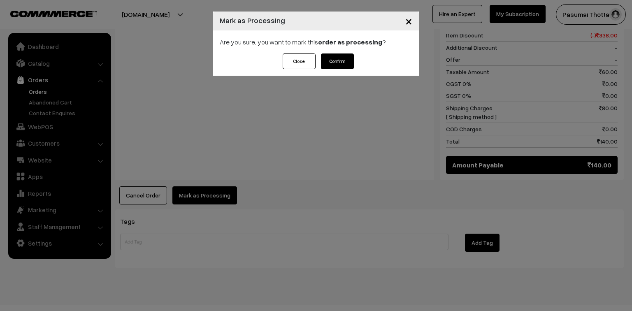
click at [332, 63] on button "Confirm" at bounding box center [337, 61] width 33 height 16
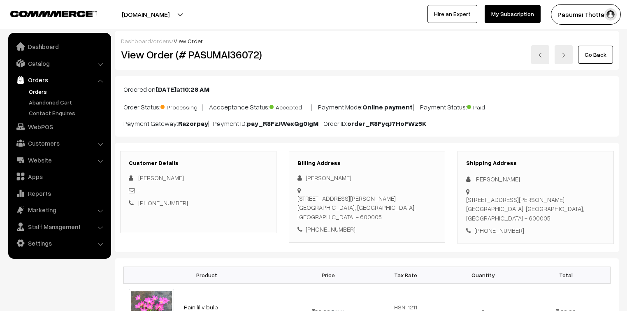
click at [374, 93] on div "Ordered on Aug 22, 2025 at 10:28 AM Order Status: Processing | Accceptance Stat…" at bounding box center [367, 106] width 504 height 60
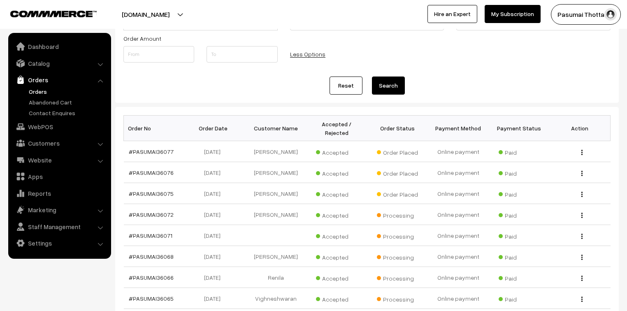
scroll to position [66, 0]
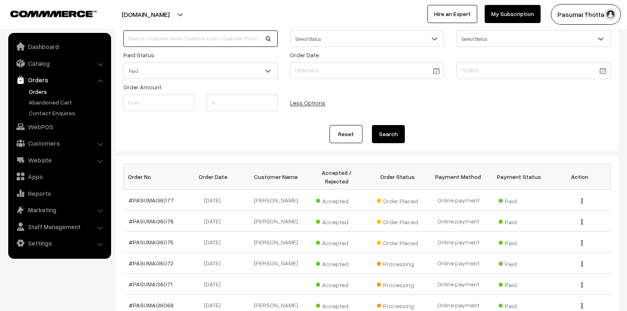
click at [206, 42] on input at bounding box center [200, 38] width 154 height 16
type input "6"
type input "35600"
click at [372, 125] on button "Search" at bounding box center [388, 134] width 33 height 18
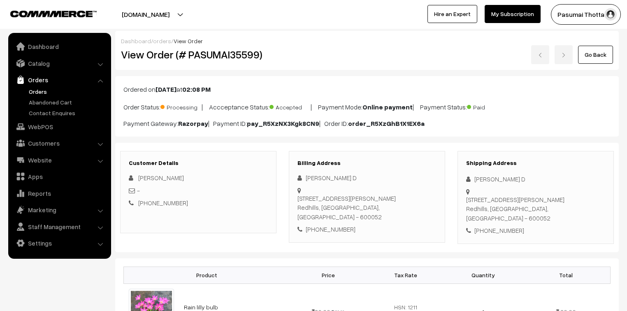
click at [569, 195] on div "[STREET_ADDRESS][PERSON_NAME]" at bounding box center [535, 209] width 139 height 28
click at [568, 195] on div "[STREET_ADDRESS][PERSON_NAME]" at bounding box center [535, 209] width 139 height 28
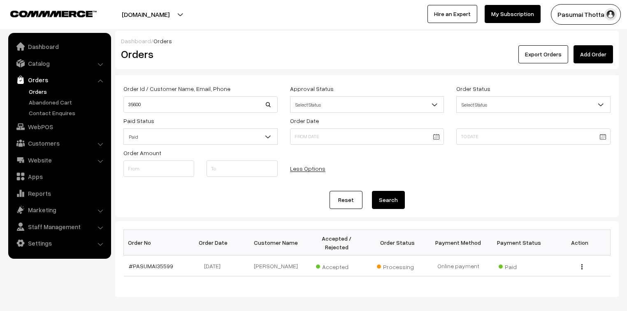
click at [31, 95] on link "Orders" at bounding box center [67, 91] width 81 height 9
click at [35, 82] on link "Orders" at bounding box center [59, 79] width 98 height 15
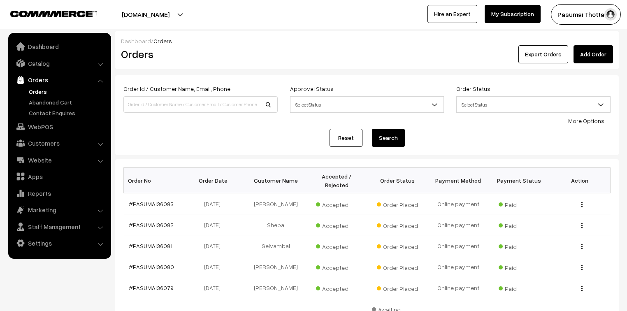
click at [583, 124] on link "More Options" at bounding box center [586, 120] width 36 height 7
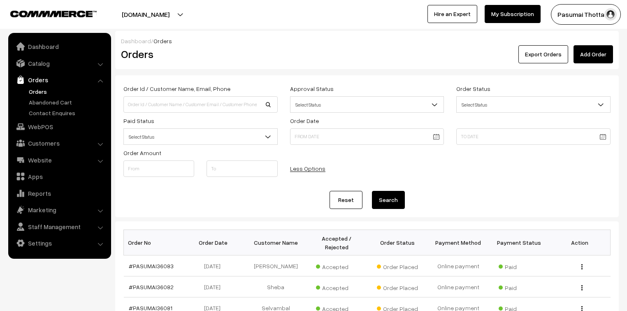
click at [152, 135] on span "Select Status" at bounding box center [200, 137] width 153 height 14
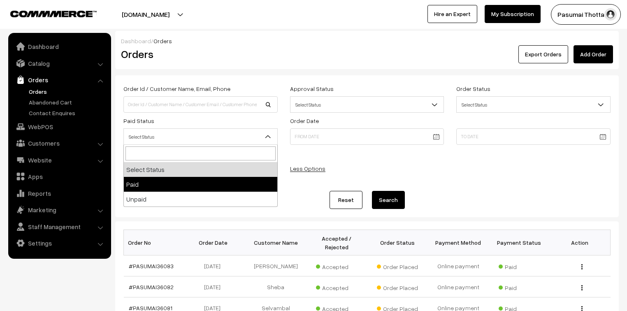
select select "1"
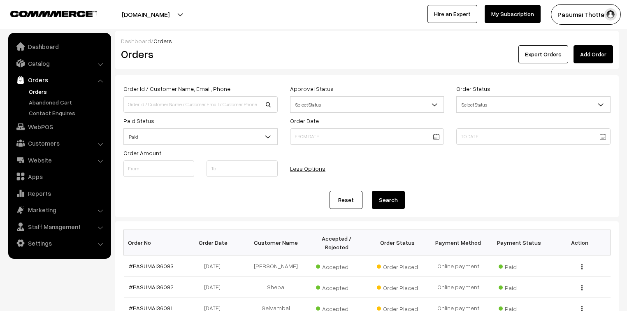
click at [375, 198] on button "Search" at bounding box center [388, 200] width 33 height 18
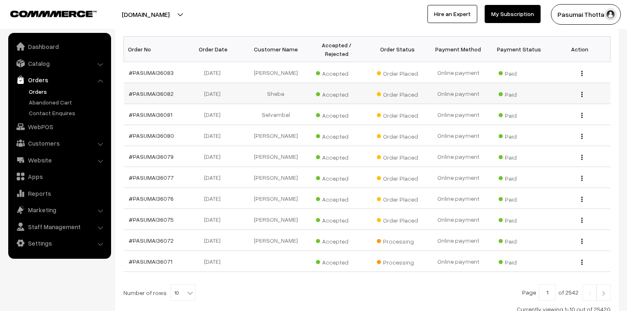
scroll to position [149, 0]
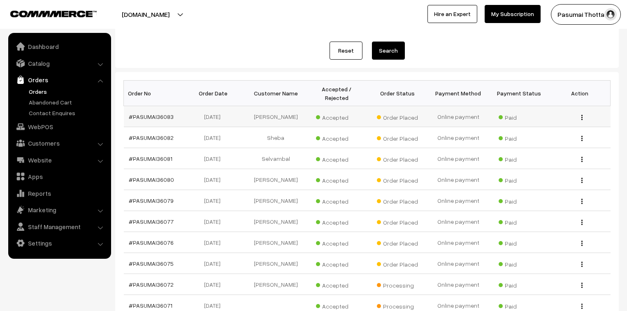
click at [129, 113] on link "#PASUMAI36083" at bounding box center [151, 116] width 45 height 7
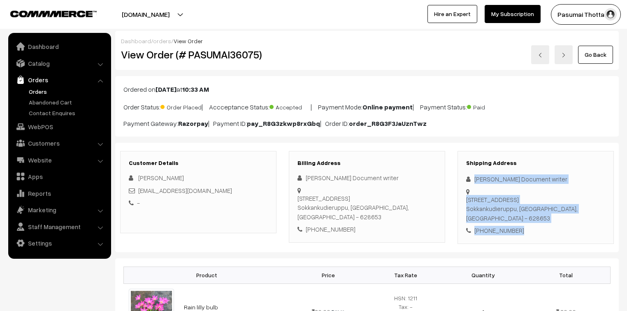
drag, startPoint x: 474, startPoint y: 179, endPoint x: 547, endPoint y: 215, distance: 81.0
click at [547, 215] on div "Shipping Address [PERSON_NAME] Document writer [STREET_ADDRESS] [PHONE_NUMBER]" at bounding box center [536, 197] width 156 height 93
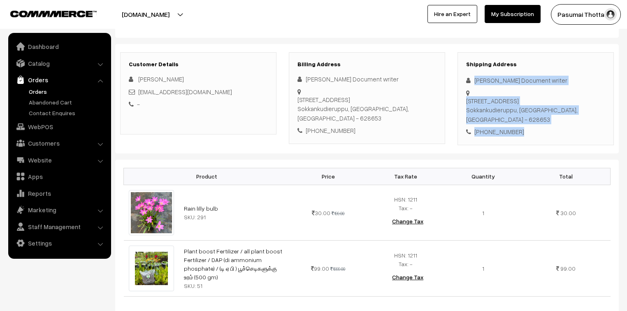
scroll to position [230, 0]
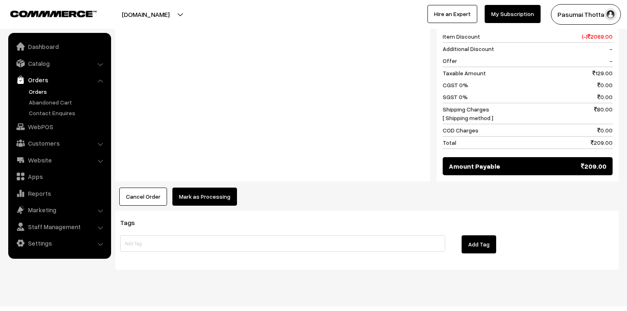
click at [207, 188] on button "Mark as Processing" at bounding box center [204, 197] width 65 height 18
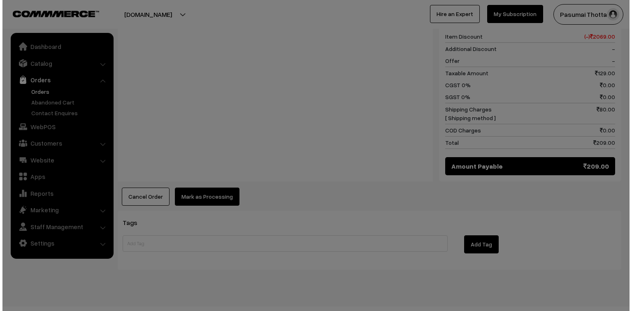
scroll to position [426, 0]
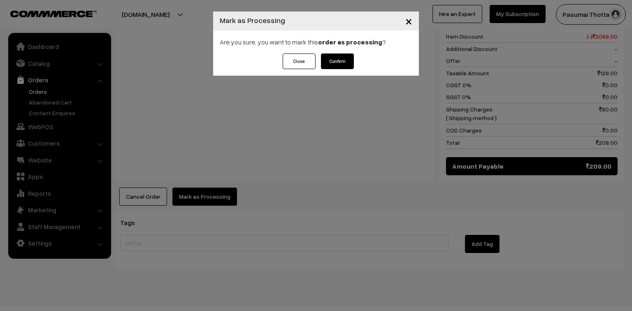
click at [341, 70] on div "Close Confirm" at bounding box center [316, 64] width 206 height 22
click at [337, 63] on button "Confirm" at bounding box center [337, 61] width 33 height 16
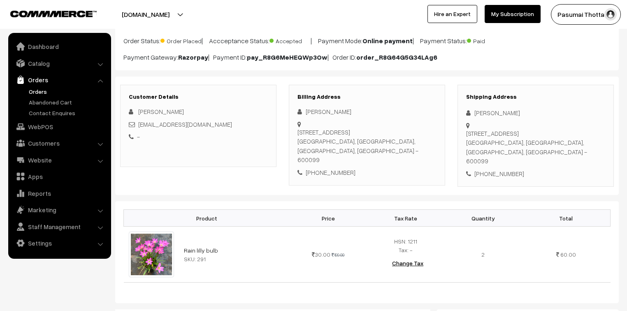
scroll to position [66, 0]
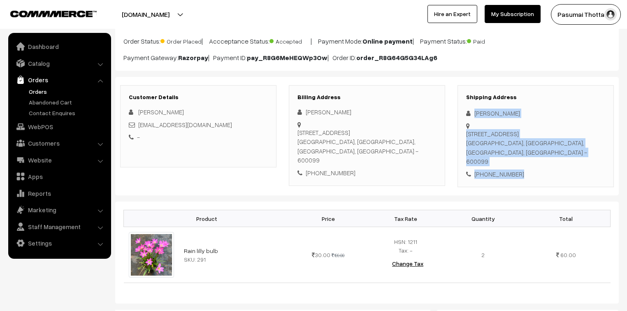
drag, startPoint x: 476, startPoint y: 114, endPoint x: 517, endPoint y: 144, distance: 50.9
click at [517, 144] on div "Shipping Address [PERSON_NAME] [STREET_ADDRESS] [PHONE_NUMBER]" at bounding box center [536, 136] width 156 height 102
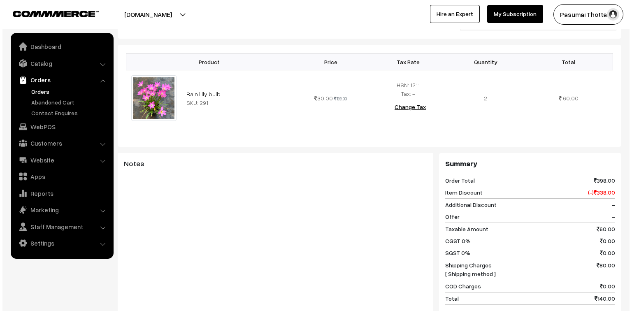
scroll to position [329, 0]
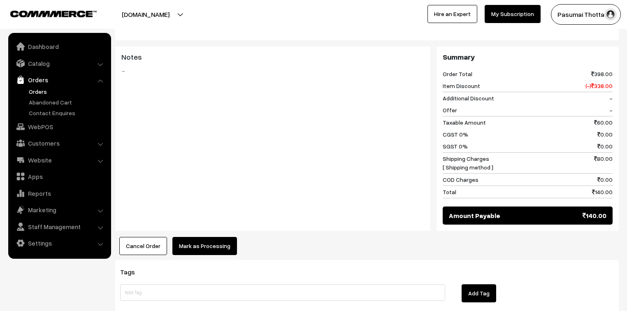
click at [207, 237] on button "Mark as Processing" at bounding box center [204, 246] width 65 height 18
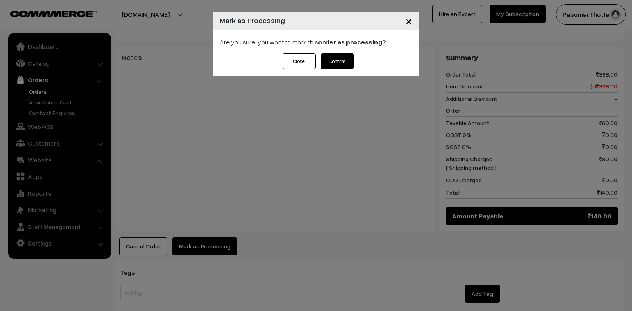
drag, startPoint x: 353, startPoint y: 56, endPoint x: 339, endPoint y: 61, distance: 15.4
click at [353, 56] on button "Confirm" at bounding box center [337, 61] width 33 height 16
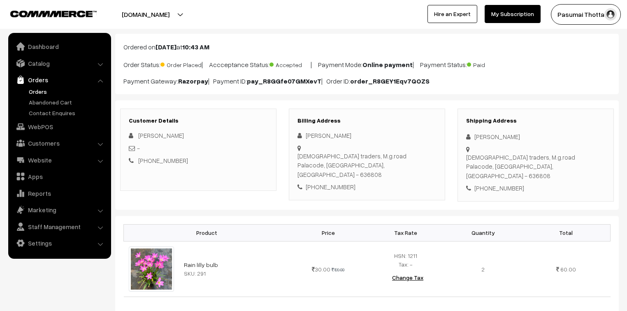
scroll to position [33, 0]
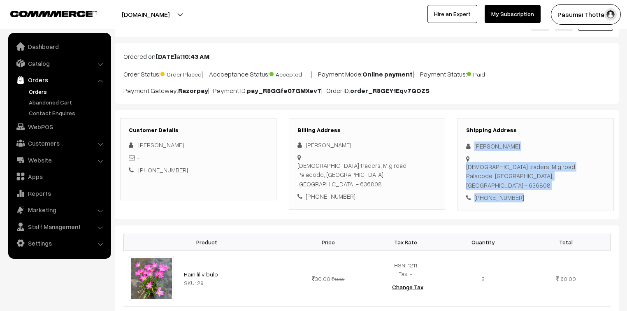
drag, startPoint x: 474, startPoint y: 146, endPoint x: 530, endPoint y: 184, distance: 67.6
click at [530, 184] on div "Shipping Address [PERSON_NAME] [DEMOGRAPHIC_DATA] traders, M.g.road [GEOGRAPHIC…" at bounding box center [536, 164] width 156 height 93
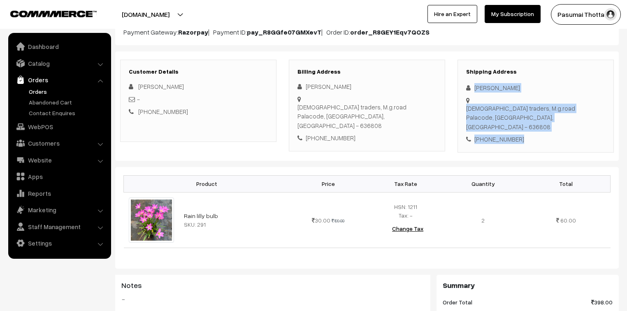
scroll to position [99, 0]
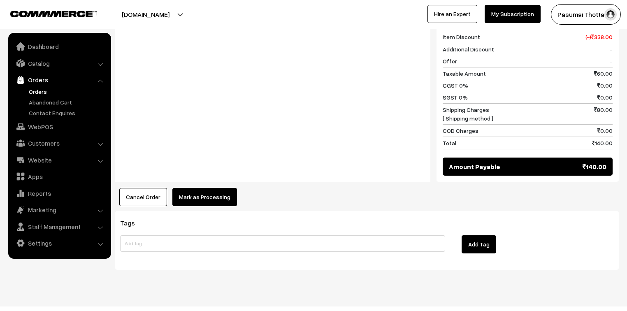
click at [208, 188] on button "Mark as Processing" at bounding box center [204, 197] width 65 height 18
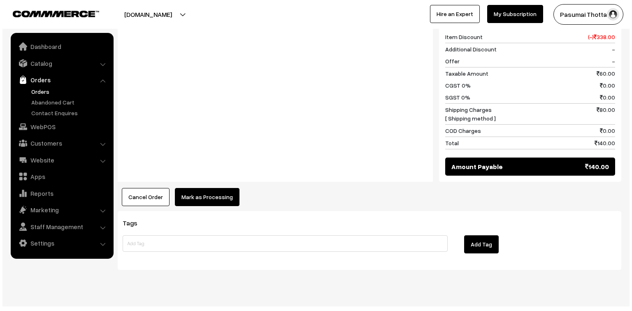
scroll to position [370, 0]
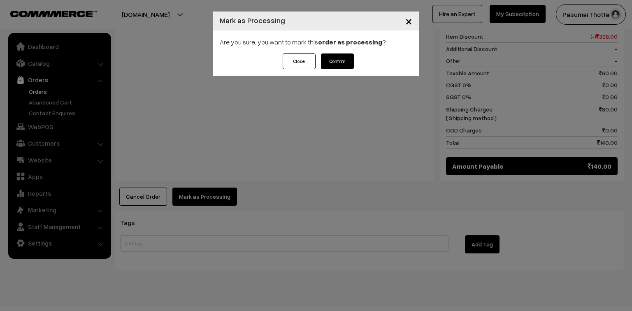
click at [338, 63] on button "Confirm" at bounding box center [337, 61] width 33 height 16
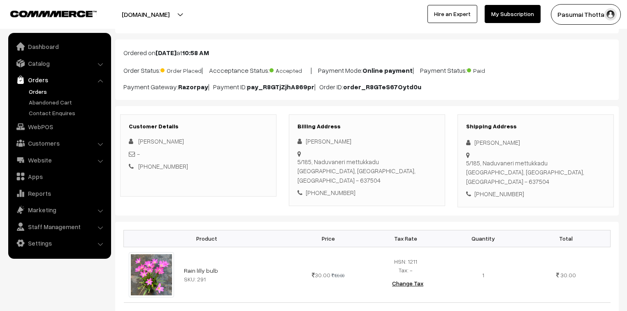
scroll to position [33, 0]
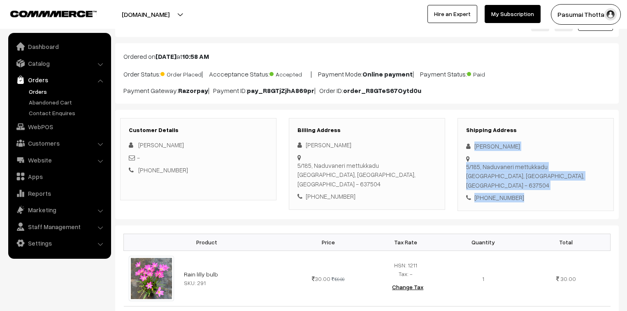
drag, startPoint x: 474, startPoint y: 145, endPoint x: 522, endPoint y: 184, distance: 61.7
click at [522, 184] on div "Shipping Address [PERSON_NAME] 5/185, Naduvaneri mettukkadu [GEOGRAPHIC_DATA], …" at bounding box center [536, 164] width 156 height 93
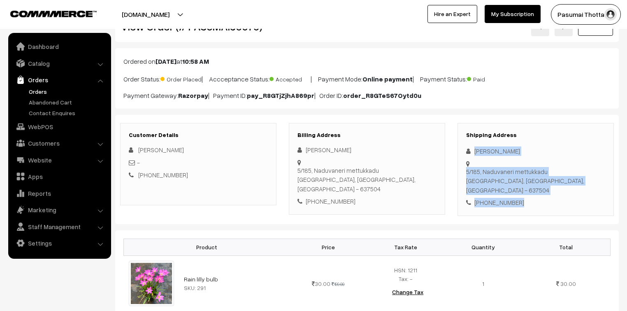
scroll to position [66, 0]
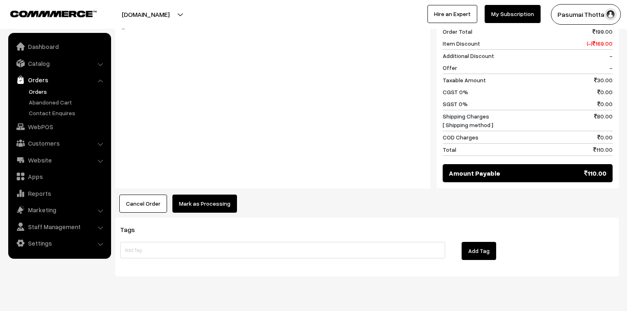
click at [197, 195] on button "Mark as Processing" at bounding box center [204, 204] width 65 height 18
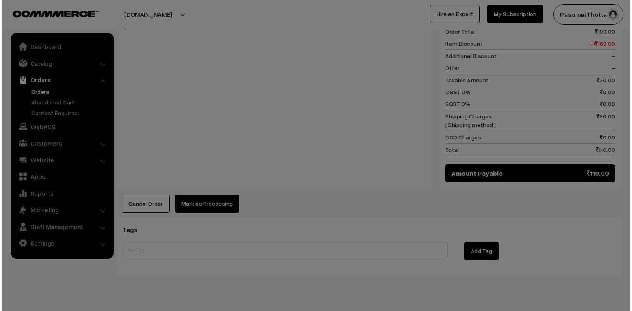
scroll to position [363, 0]
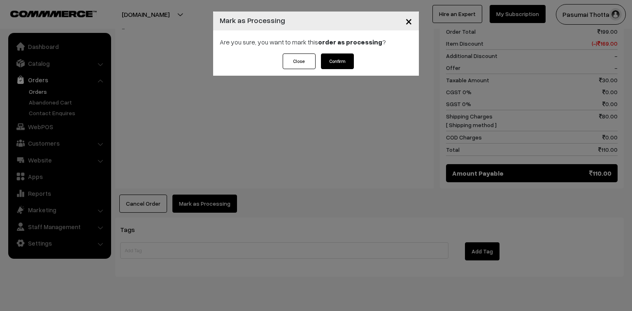
click at [332, 65] on button "Confirm" at bounding box center [337, 61] width 33 height 16
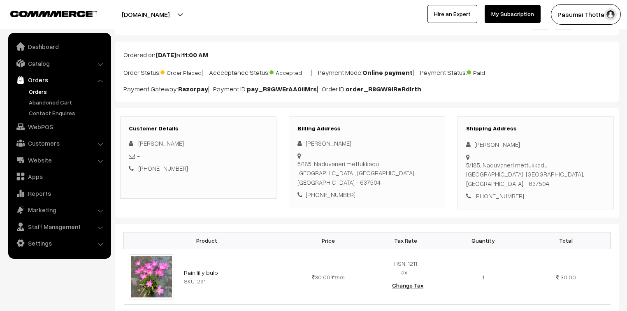
scroll to position [99, 0]
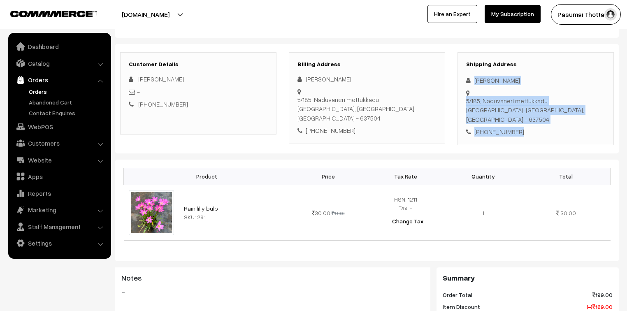
drag, startPoint x: 473, startPoint y: 78, endPoint x: 527, endPoint y: 117, distance: 66.3
click at [527, 117] on div "Shipping Address [PERSON_NAME] 5/185, Naduvaneri mettukkadu [GEOGRAPHIC_DATA], …" at bounding box center [536, 98] width 156 height 93
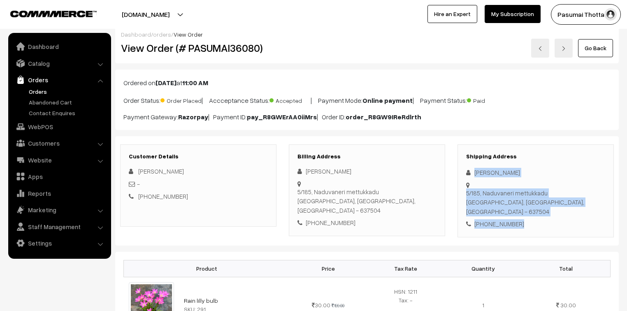
scroll to position [0, 0]
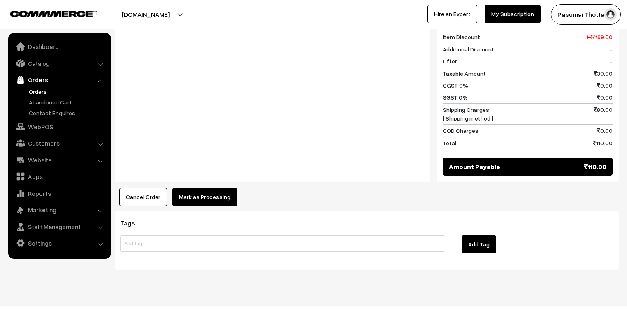
click at [202, 188] on button "Mark as Processing" at bounding box center [204, 197] width 65 height 18
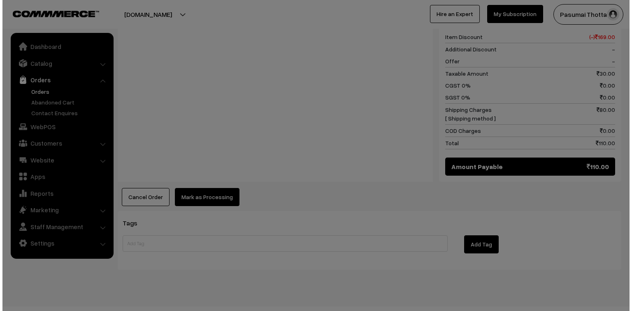
scroll to position [370, 0]
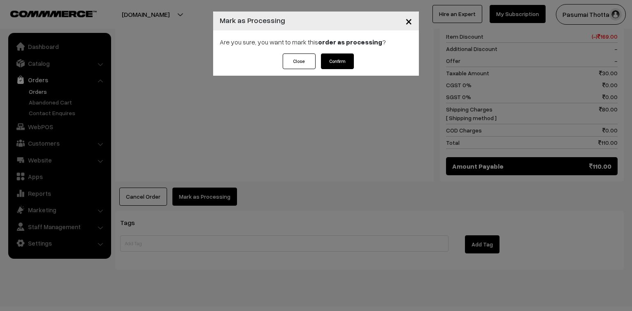
click at [346, 57] on button "Confirm" at bounding box center [337, 61] width 33 height 16
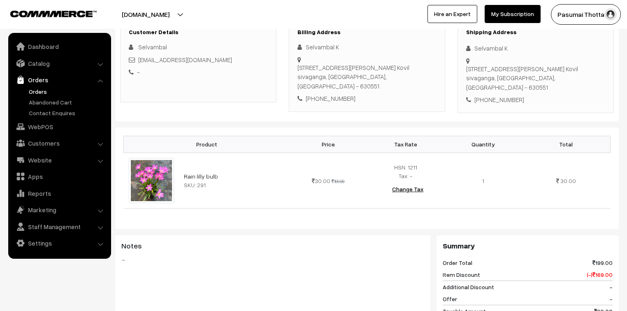
scroll to position [132, 0]
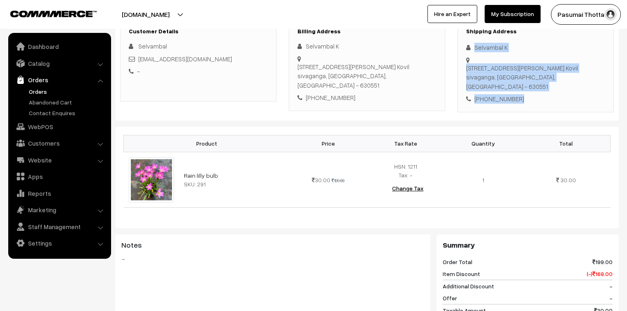
drag, startPoint x: 474, startPoint y: 48, endPoint x: 518, endPoint y: 97, distance: 66.4
click at [518, 97] on div "Shipping Address Selvambal K 3074,Mariyamman Kovil Street,manthali,, Mariyamman…" at bounding box center [536, 65] width 156 height 93
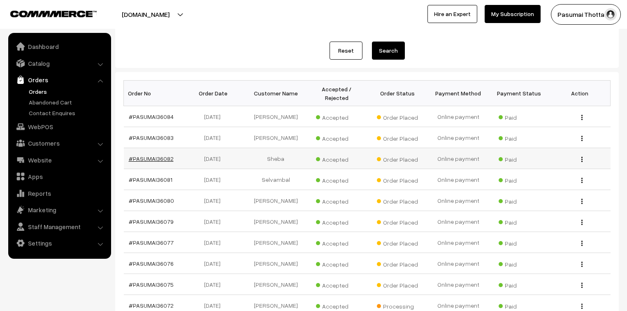
scroll to position [182, 0]
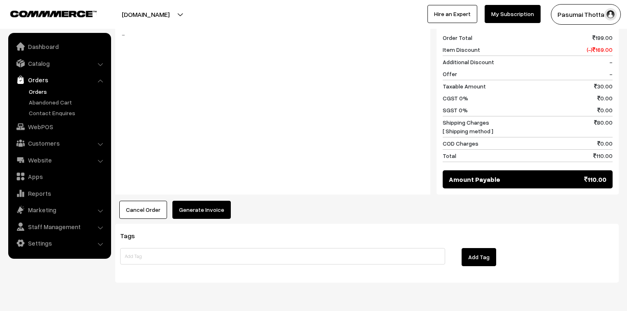
scroll to position [369, 0]
